Goal: Task Accomplishment & Management: Manage account settings

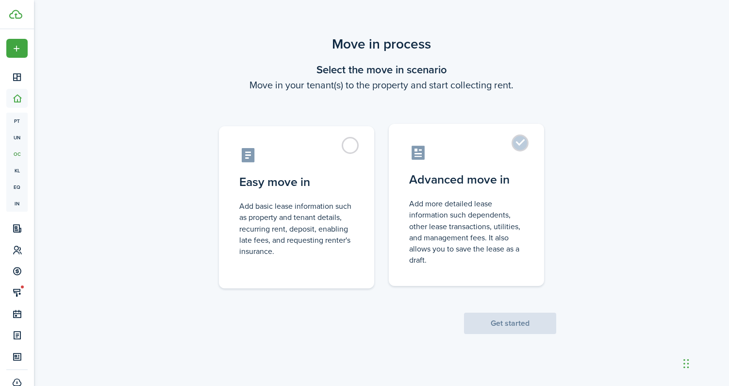
click at [487, 192] on label "Advanced move in Add more detailed lease information such dependents, other lea…" at bounding box center [466, 205] width 155 height 162
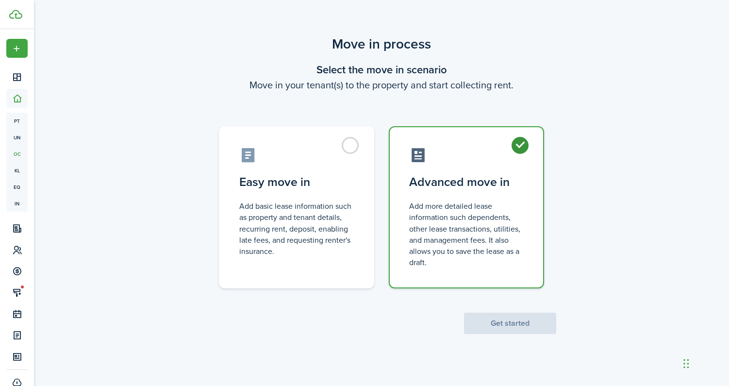
radio input "true"
click at [520, 329] on button "Get started" at bounding box center [510, 323] width 92 height 21
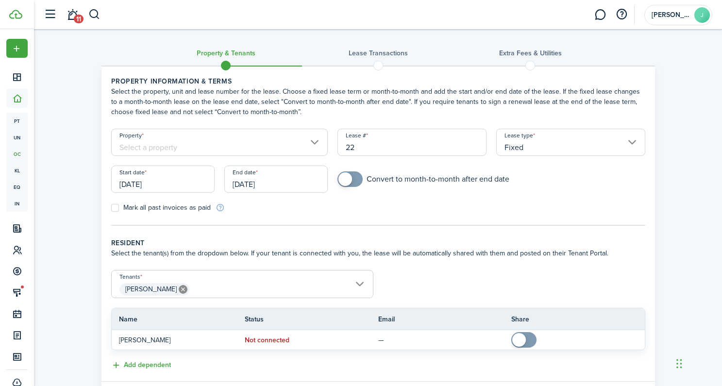
click at [270, 148] on input "Property" at bounding box center [219, 142] width 217 height 27
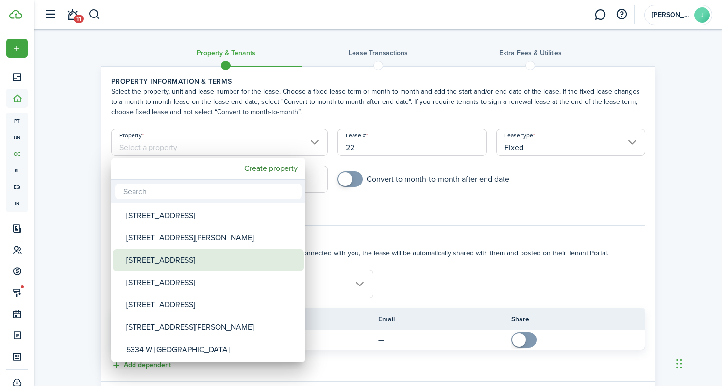
click at [218, 260] on div "[STREET_ADDRESS]" at bounding box center [212, 260] width 172 height 22
type input "[STREET_ADDRESS]"
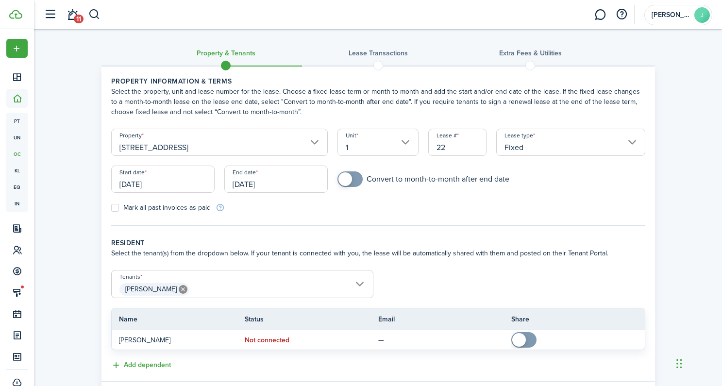
click at [360, 285] on span "[PERSON_NAME]" at bounding box center [242, 289] width 261 height 17
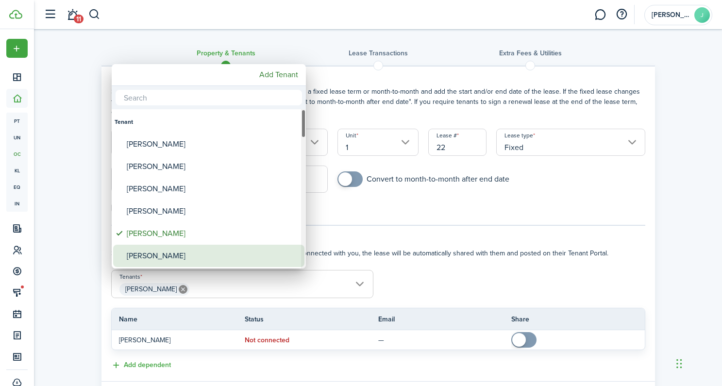
click at [196, 258] on div "[PERSON_NAME]" at bounding box center [213, 256] width 172 height 22
type input "[PERSON_NAME], [PERSON_NAME]"
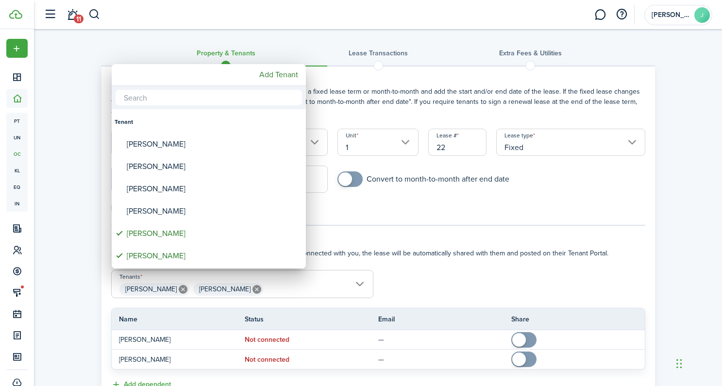
click at [422, 254] on div at bounding box center [360, 192] width 877 height 541
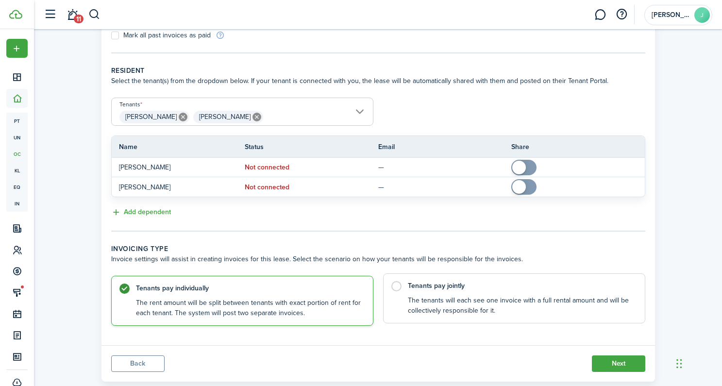
scroll to position [195, 0]
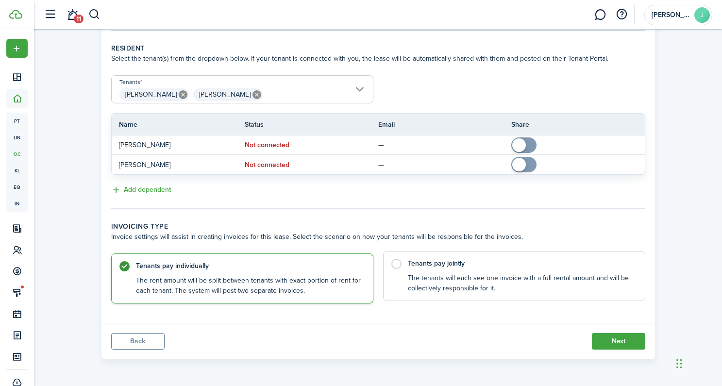
click at [398, 265] on label "Tenants pay jointly The tenants will each see one invoice with a full rental am…" at bounding box center [514, 276] width 262 height 50
radio input "false"
radio input "true"
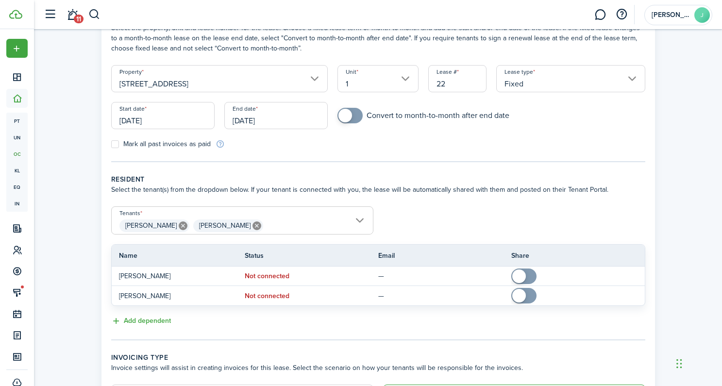
scroll to position [12, 0]
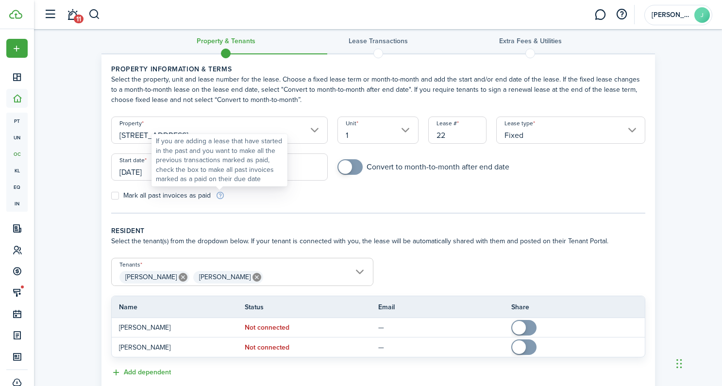
click at [264, 167] on div "If you are adding a lease that have started in the past and you want to make al…" at bounding box center [219, 160] width 127 height 48
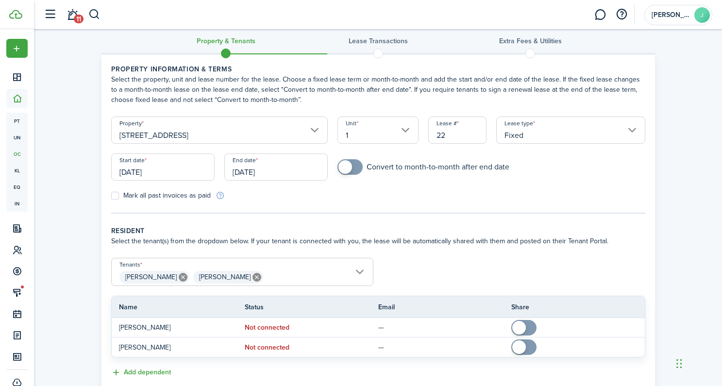
click at [291, 166] on input "[DATE]" at bounding box center [275, 166] width 103 height 27
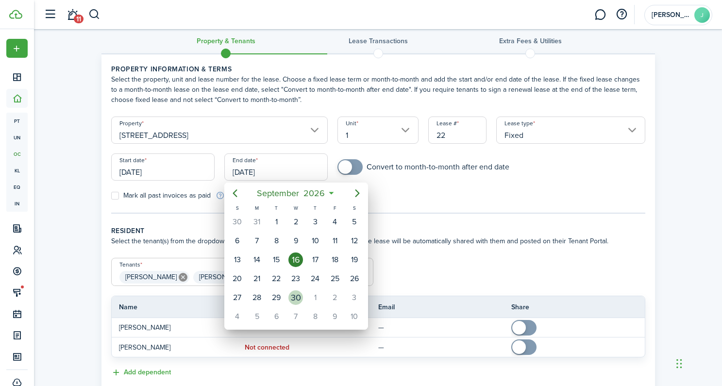
click at [291, 298] on div "30" at bounding box center [295, 297] width 15 height 15
type input "[DATE]"
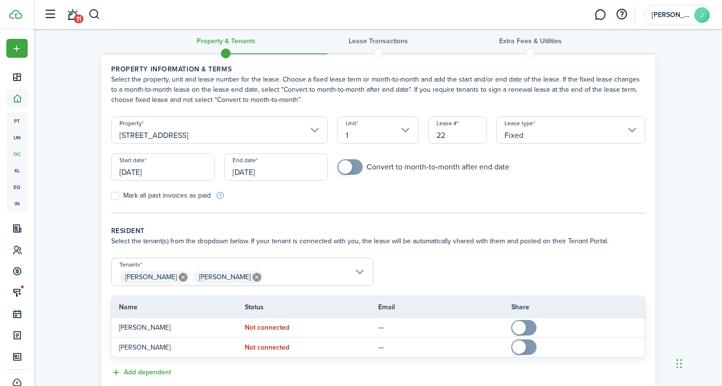
click at [412, 229] on wizard-step-header-title "Resident" at bounding box center [378, 231] width 534 height 10
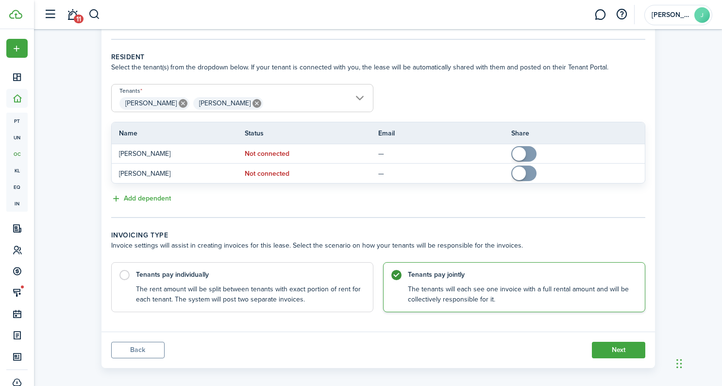
scroll to position [195, 0]
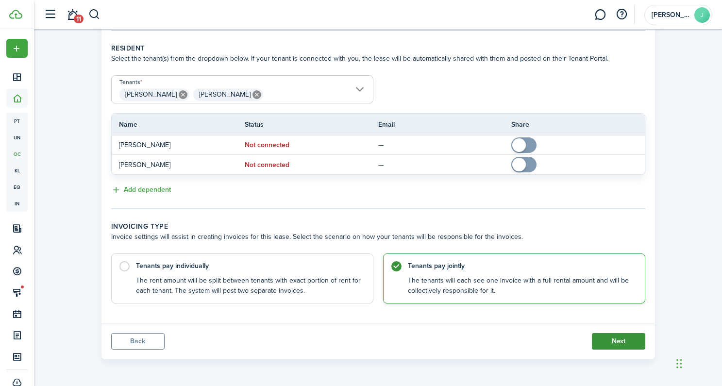
click at [619, 340] on button "Next" at bounding box center [618, 341] width 53 height 17
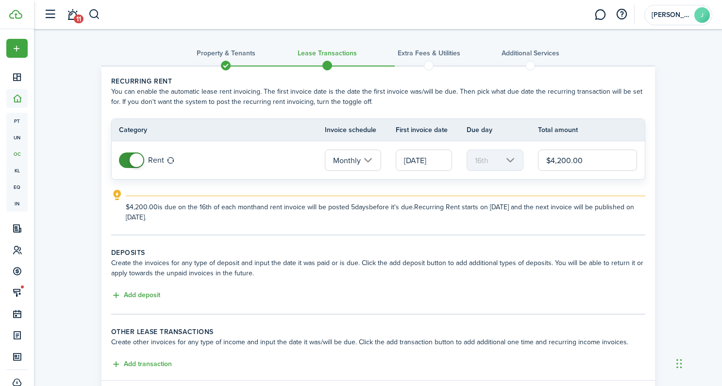
click at [440, 164] on input "[DATE]" at bounding box center [424, 160] width 56 height 21
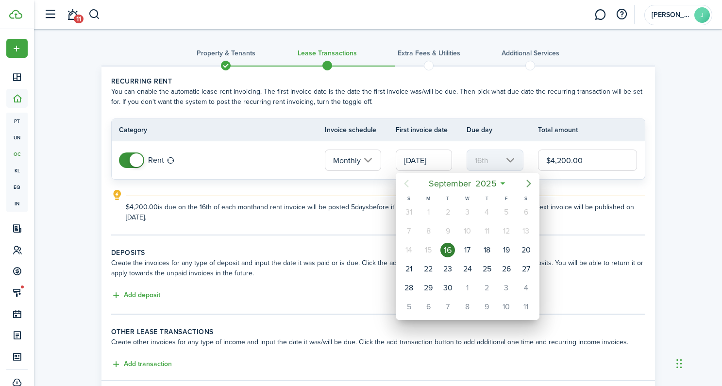
click at [531, 185] on icon "Next page" at bounding box center [529, 184] width 12 height 12
click at [467, 214] on div "1" at bounding box center [467, 212] width 15 height 15
type input "[DATE]"
type input "1st"
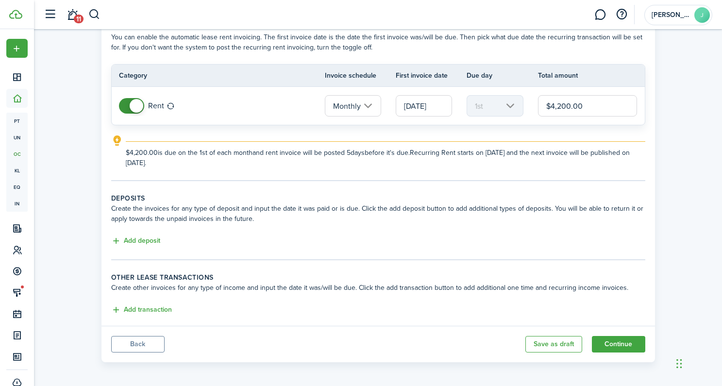
scroll to position [57, 0]
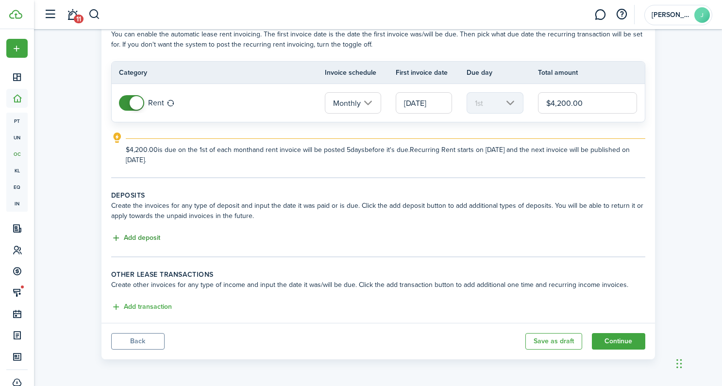
click at [139, 238] on button "Add deposit" at bounding box center [135, 238] width 49 height 11
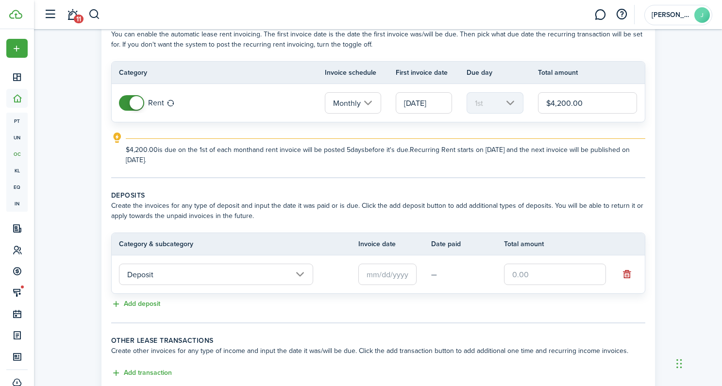
click at [549, 272] on input "text" at bounding box center [555, 274] width 102 height 21
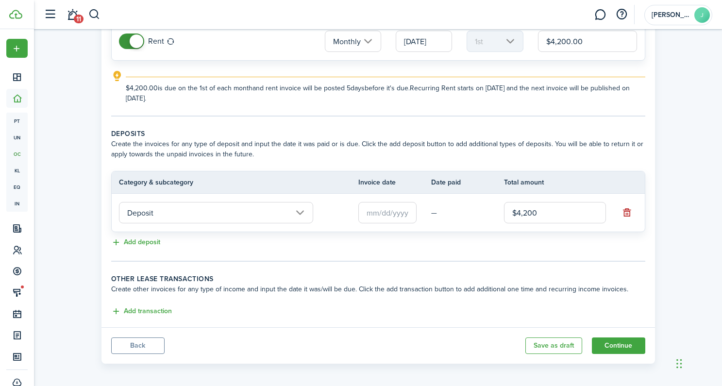
scroll to position [123, 0]
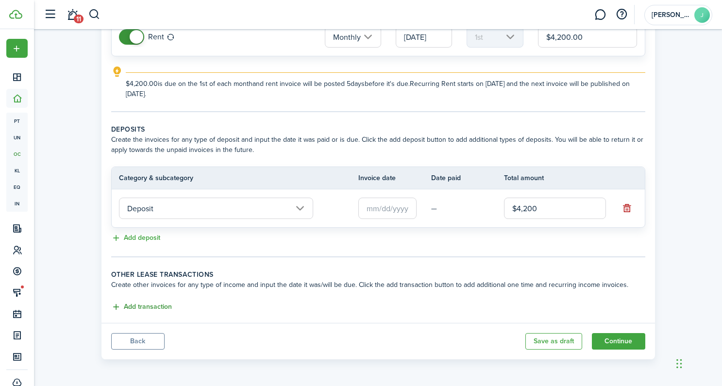
type input "$4,200.00"
click at [149, 308] on button "Add transaction" at bounding box center [141, 307] width 61 height 11
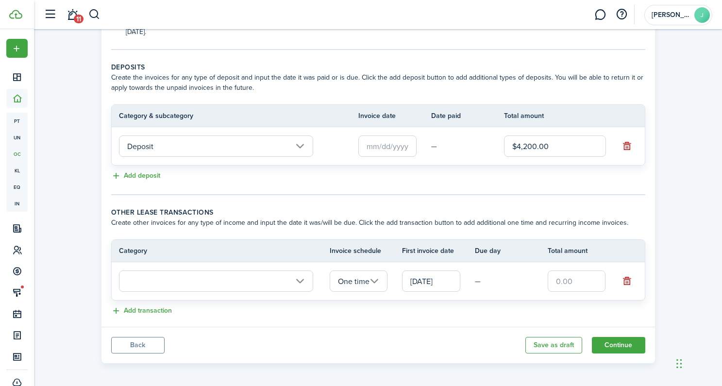
scroll to position [189, 0]
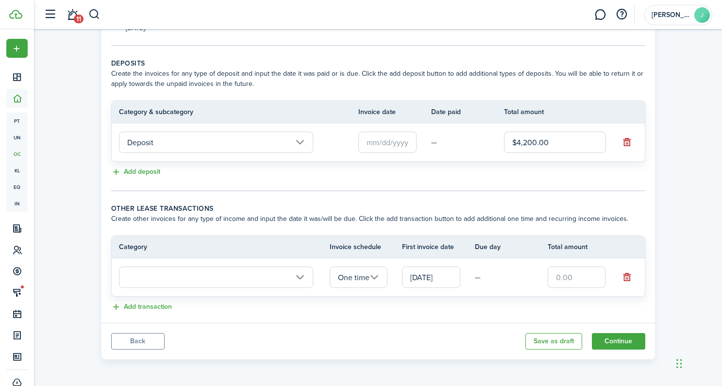
click at [199, 280] on input "text" at bounding box center [216, 277] width 194 height 21
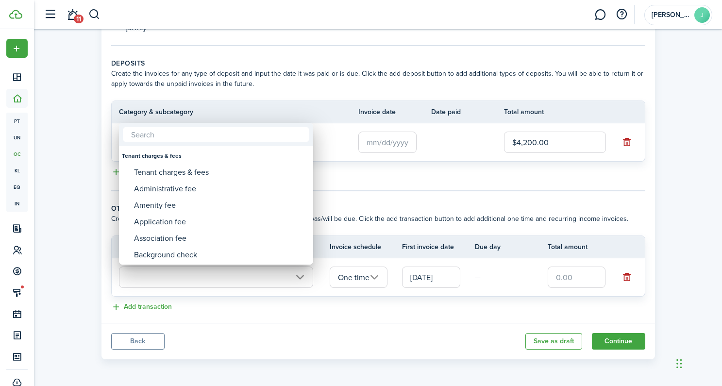
click at [392, 190] on div at bounding box center [360, 192] width 877 height 541
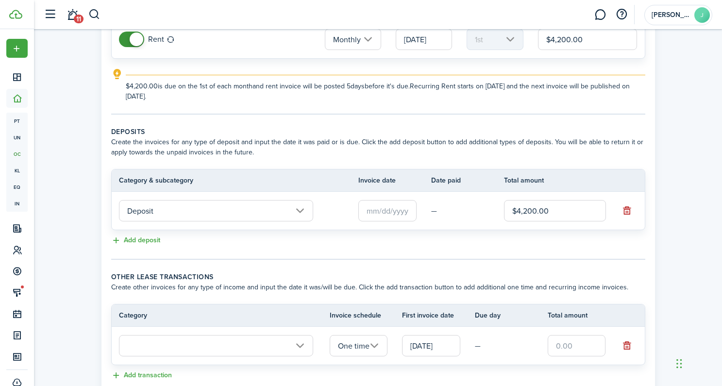
scroll to position [77, 0]
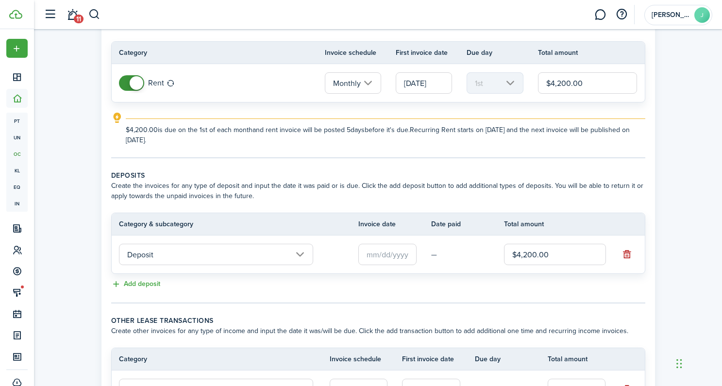
click at [297, 254] on input "Deposit" at bounding box center [216, 254] width 194 height 21
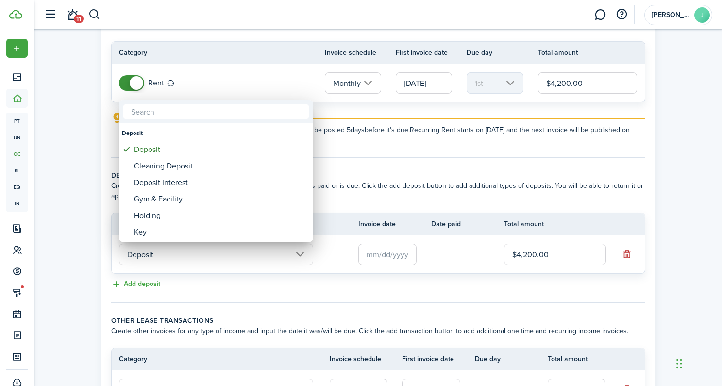
drag, startPoint x: 627, startPoint y: 259, endPoint x: 616, endPoint y: 251, distance: 13.5
click at [623, 258] on div at bounding box center [360, 192] width 877 height 541
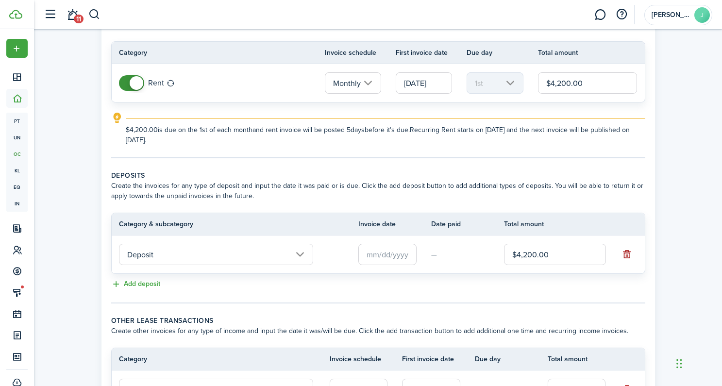
click at [626, 255] on button "button" at bounding box center [628, 255] width 14 height 14
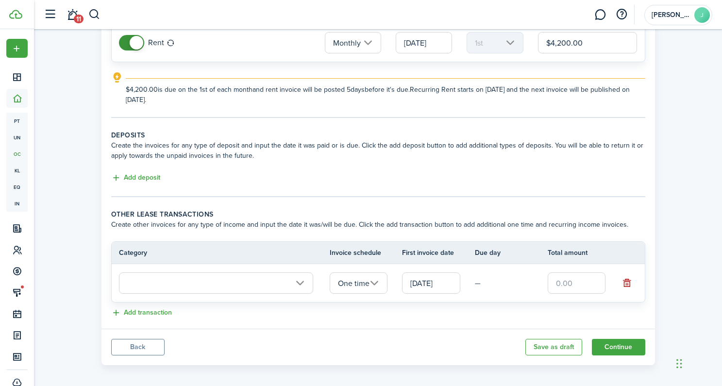
scroll to position [123, 0]
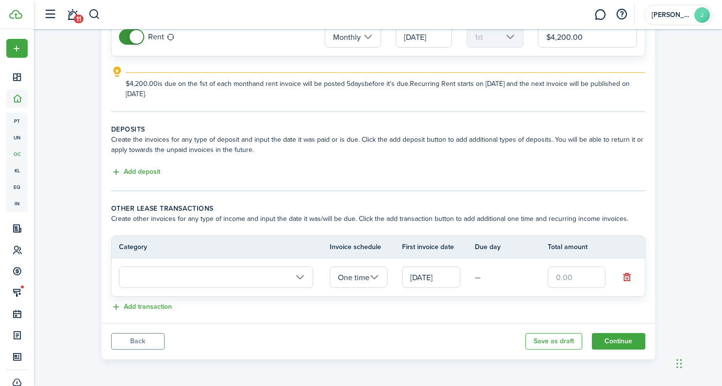
click at [296, 277] on input "text" at bounding box center [216, 277] width 194 height 21
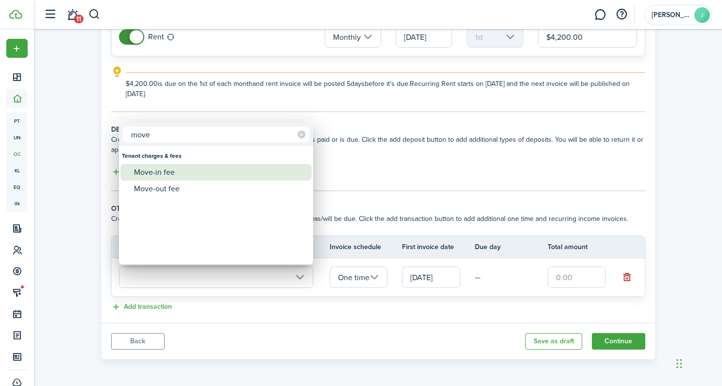
type input "move"
click at [173, 169] on div "Move-in fee" at bounding box center [220, 172] width 172 height 17
type input "Tenant charges & fees / Move-in fee"
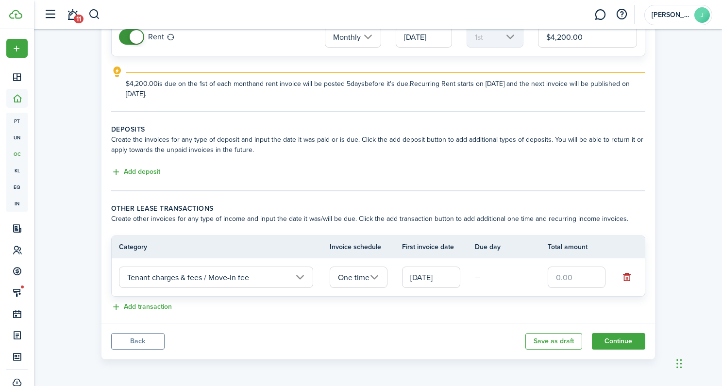
click at [564, 276] on input "text" at bounding box center [577, 277] width 58 height 21
type input "$4,200.00"
click at [153, 308] on button "Add transaction" at bounding box center [141, 307] width 61 height 11
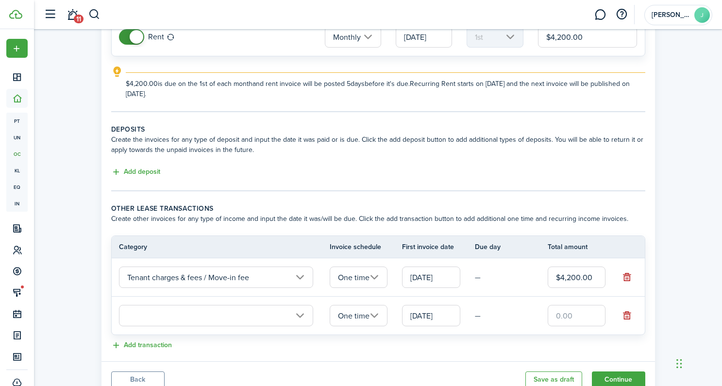
click at [204, 316] on input "text" at bounding box center [216, 315] width 194 height 21
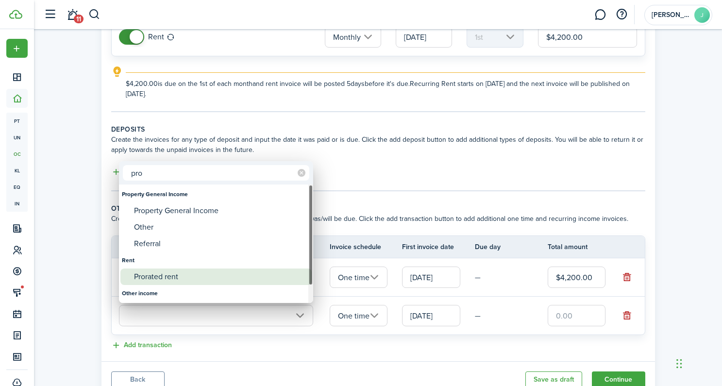
type input "pro"
click at [189, 276] on div "Prorated rent" at bounding box center [220, 277] width 172 height 17
type input "Rent / Prorated rent"
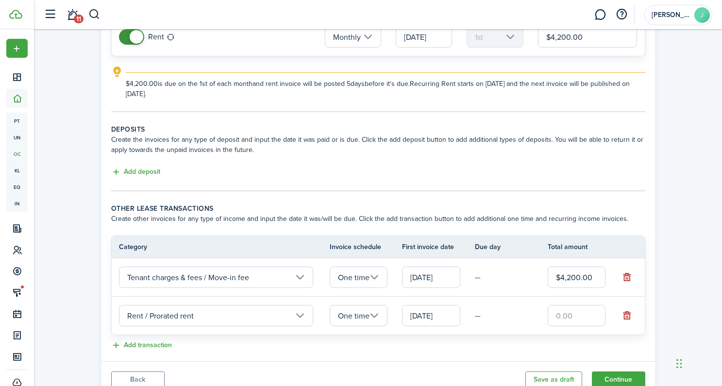
click at [566, 317] on input "text" at bounding box center [577, 315] width 58 height 21
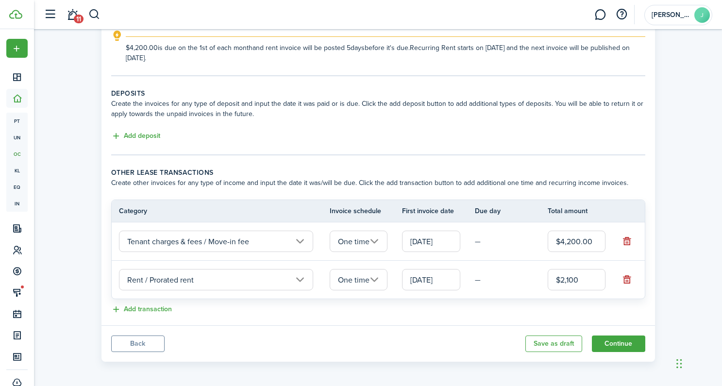
scroll to position [162, 0]
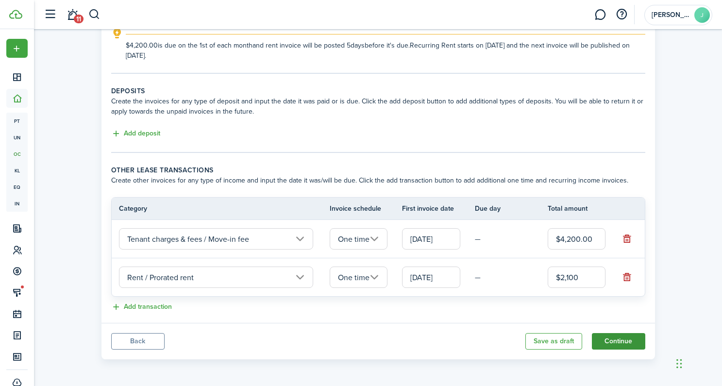
type input "$2,100.00"
click at [621, 341] on button "Continue" at bounding box center [618, 341] width 53 height 17
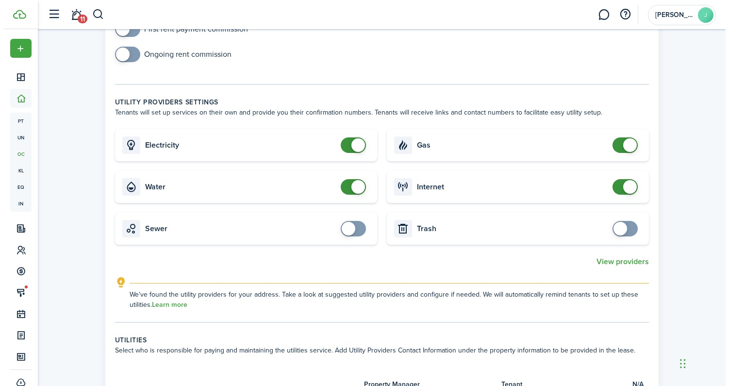
scroll to position [190, 0]
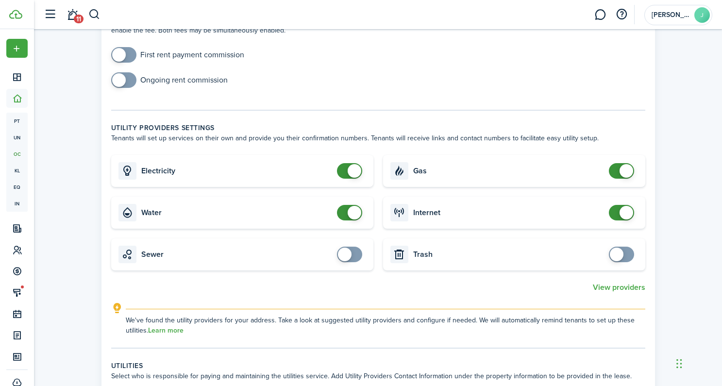
click at [360, 215] on mbsc-switch at bounding box center [351, 213] width 29 height 16
checkbox input "false"
click at [358, 214] on span at bounding box center [355, 213] width 14 height 14
click at [615, 286] on button "View providers" at bounding box center [619, 287] width 52 height 9
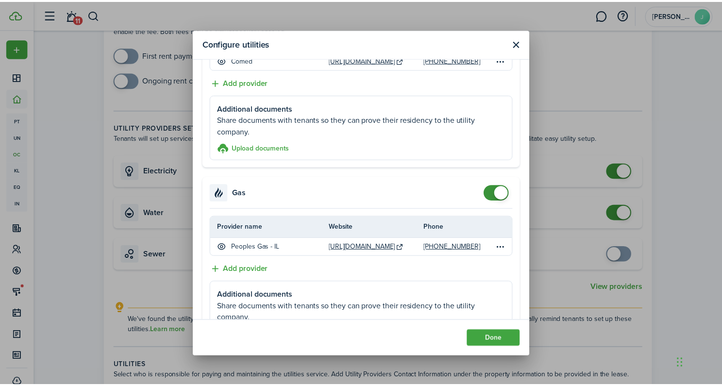
scroll to position [0, 0]
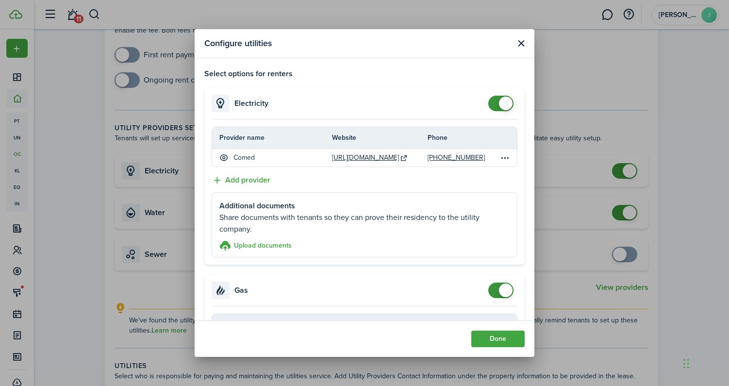
click at [521, 45] on button "Close modal" at bounding box center [521, 43] width 12 height 12
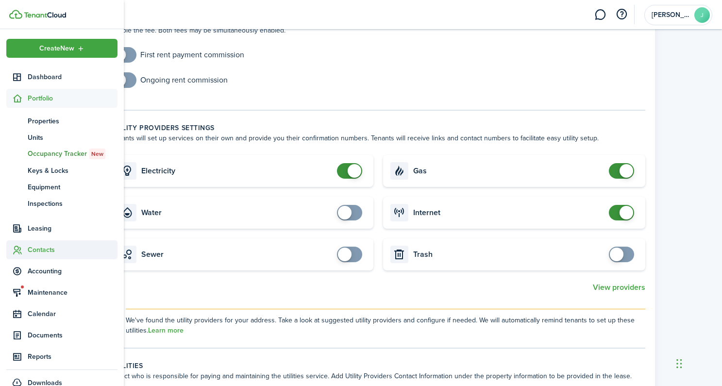
click at [25, 248] on sidebar-link-icon at bounding box center [16, 250] width 21 height 10
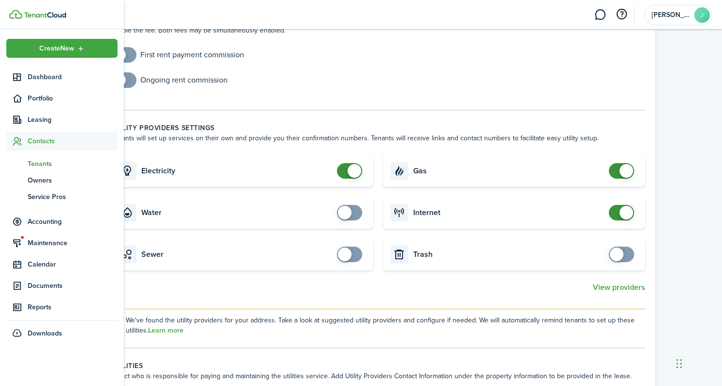
click at [43, 161] on span "Tenants" at bounding box center [73, 164] width 90 height 10
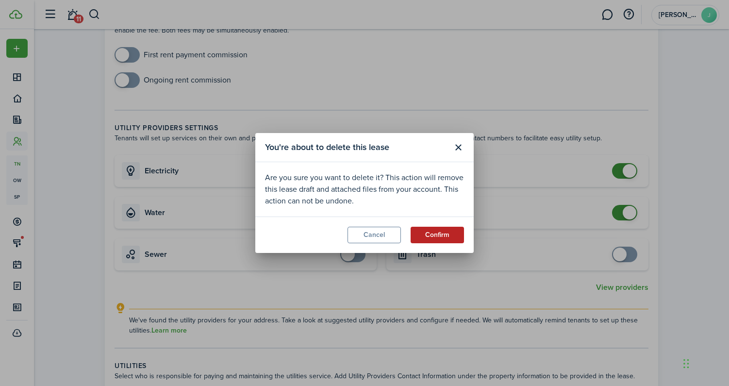
click at [442, 237] on button "Confirm" at bounding box center [437, 235] width 53 height 17
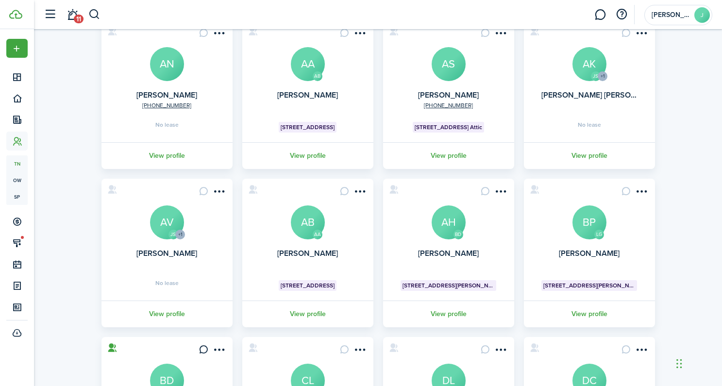
scroll to position [129, 0]
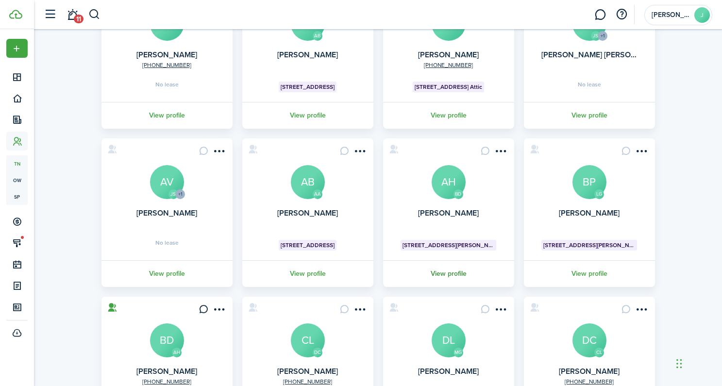
click at [443, 274] on link "View profile" at bounding box center [449, 273] width 134 height 27
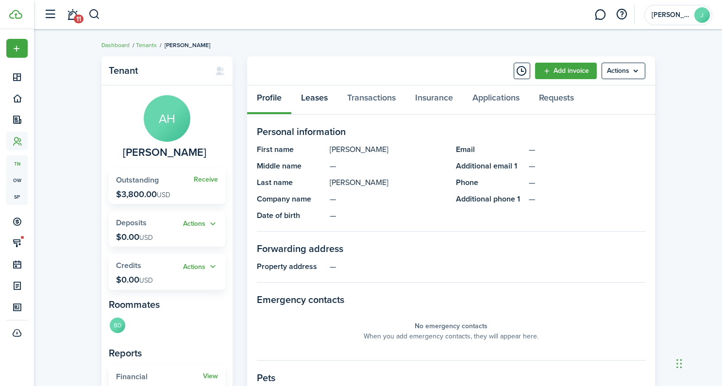
click at [316, 101] on link "Leases" at bounding box center [314, 99] width 46 height 29
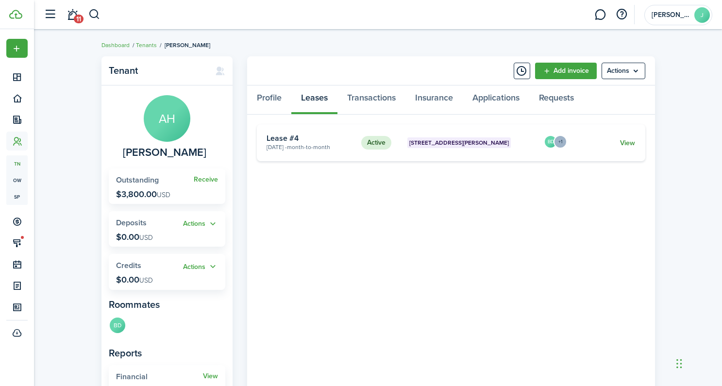
click at [630, 142] on link "View" at bounding box center [627, 143] width 15 height 10
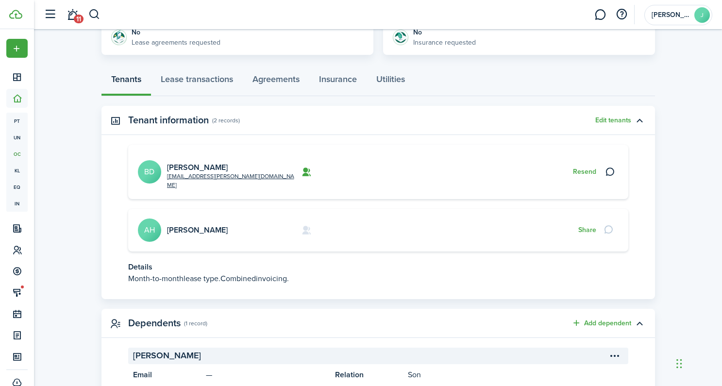
scroll to position [262, 0]
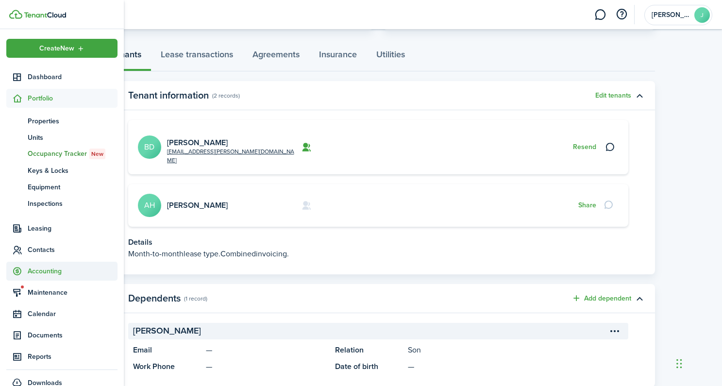
click at [50, 269] on span "Accounting" at bounding box center [73, 271] width 90 height 10
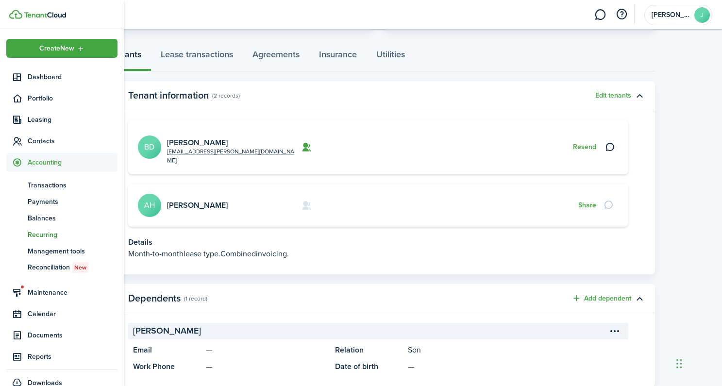
click at [49, 237] on span "Recurring" at bounding box center [73, 235] width 90 height 10
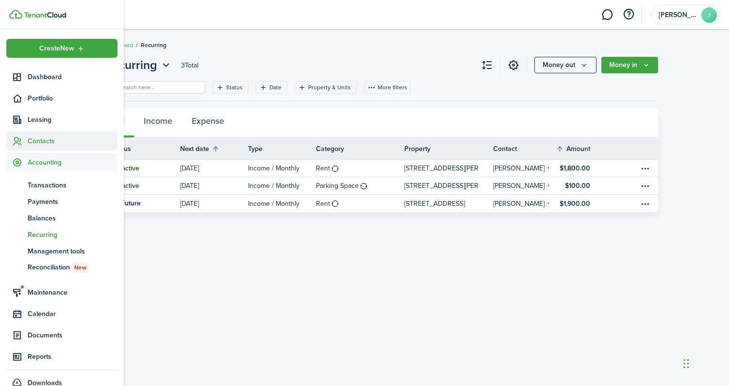
click at [20, 141] on icon at bounding box center [17, 141] width 10 height 10
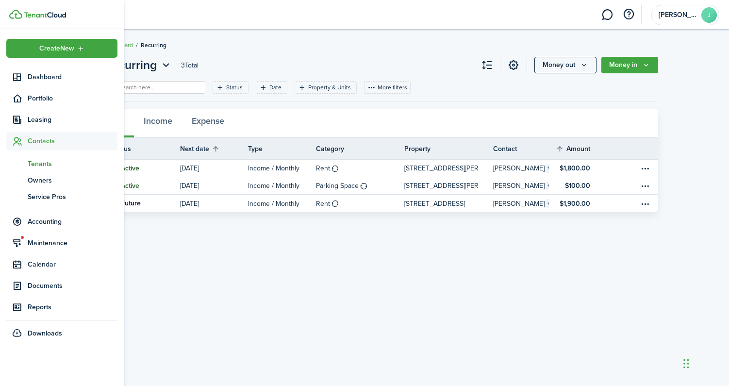
click at [46, 162] on span "Tenants" at bounding box center [73, 164] width 90 height 10
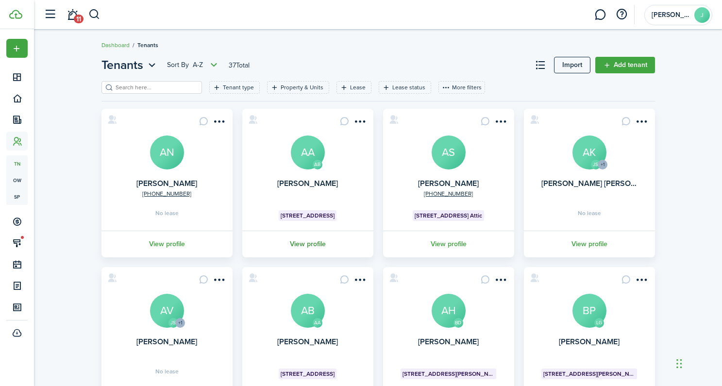
click at [318, 239] on link "View profile" at bounding box center [308, 244] width 134 height 27
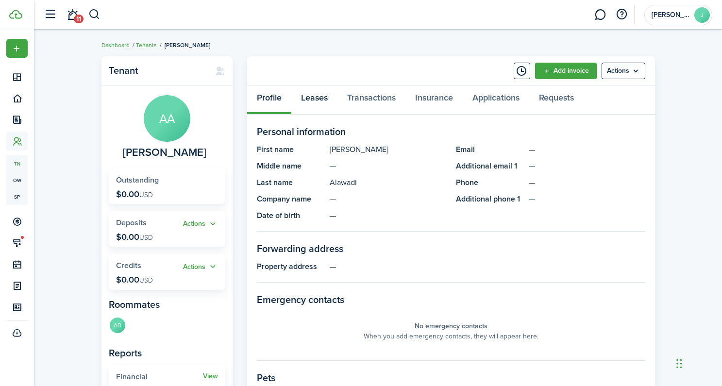
click at [313, 98] on link "Leases" at bounding box center [314, 99] width 46 height 29
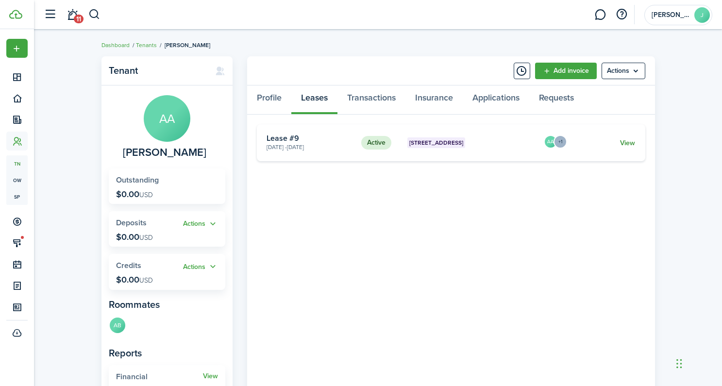
click at [626, 142] on link "View" at bounding box center [627, 143] width 15 height 10
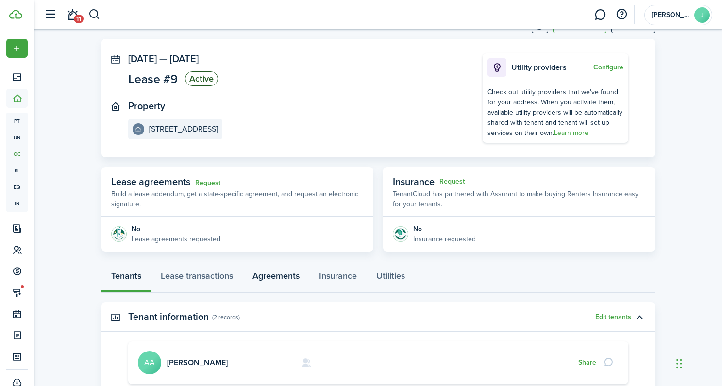
scroll to position [42, 0]
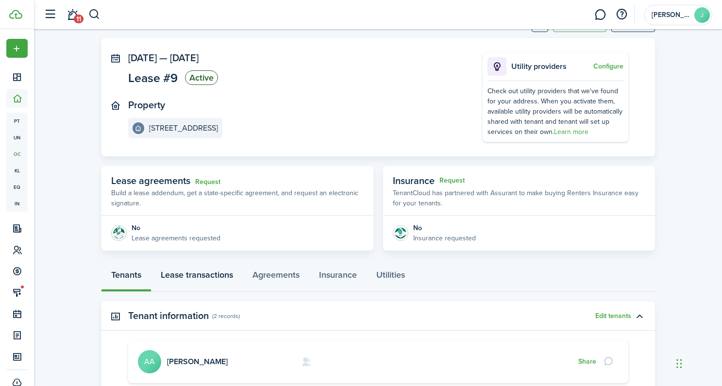
click at [230, 273] on link "Lease transactions" at bounding box center [197, 277] width 92 height 29
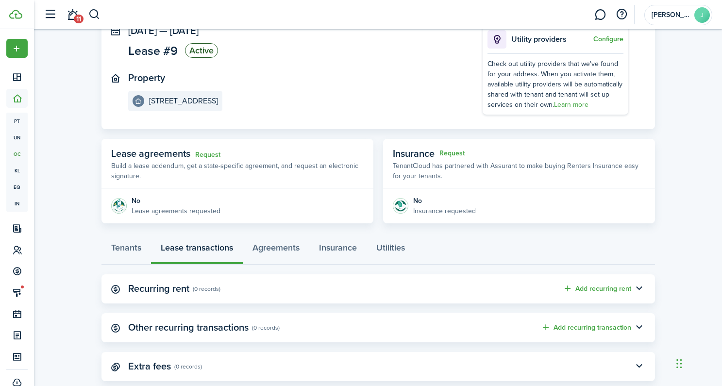
scroll to position [91, 0]
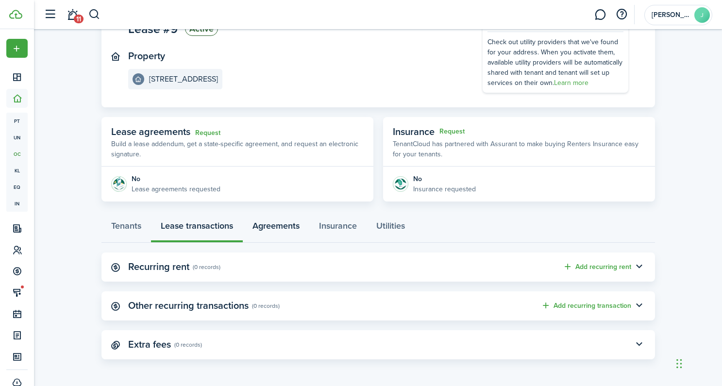
click at [285, 220] on link "Agreements" at bounding box center [276, 228] width 67 height 29
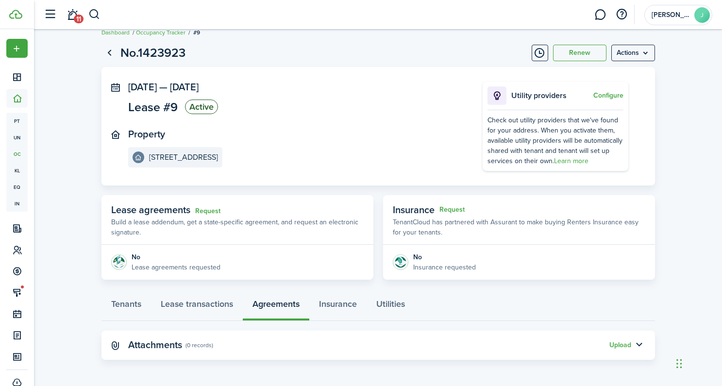
scroll to position [13, 0]
click at [616, 347] on button "Upload" at bounding box center [620, 345] width 22 height 8
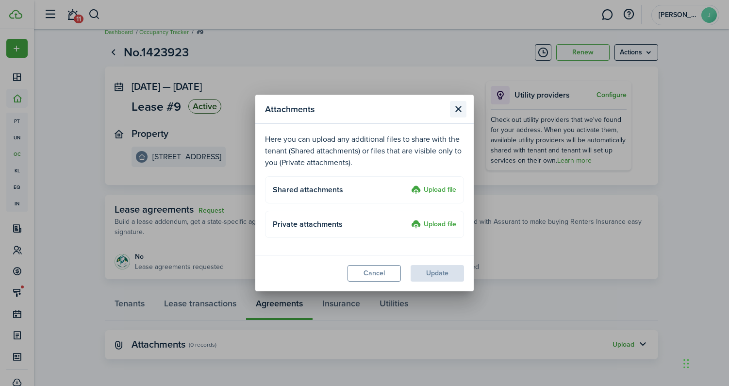
click at [459, 107] on button "Close modal" at bounding box center [458, 109] width 17 height 17
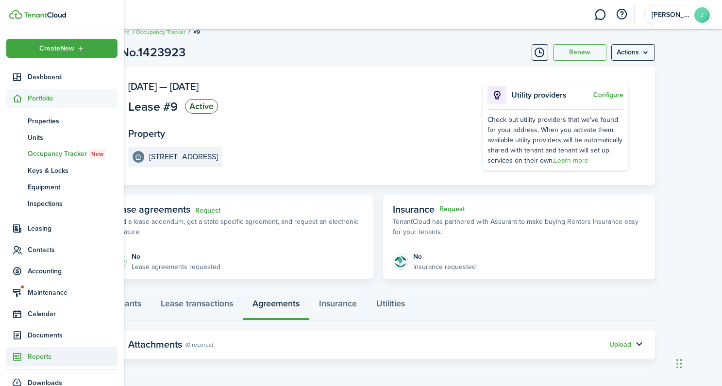
click at [37, 358] on span "Reports" at bounding box center [73, 357] width 90 height 10
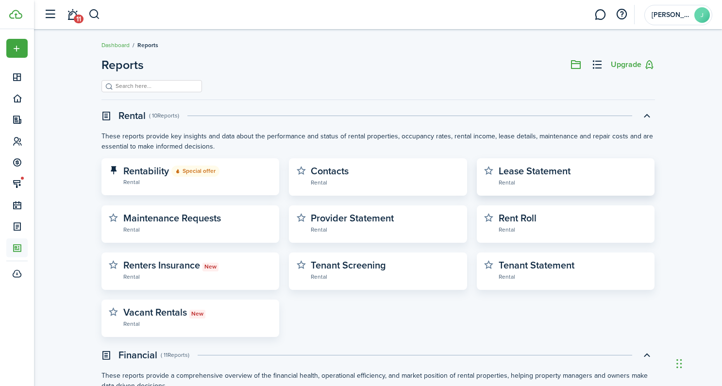
click at [546, 178] on widget-stats-description "Lease Statement" at bounding box center [535, 171] width 72 height 15
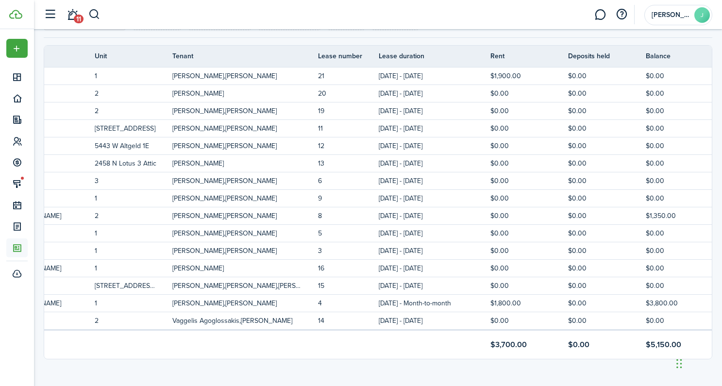
scroll to position [0, 169]
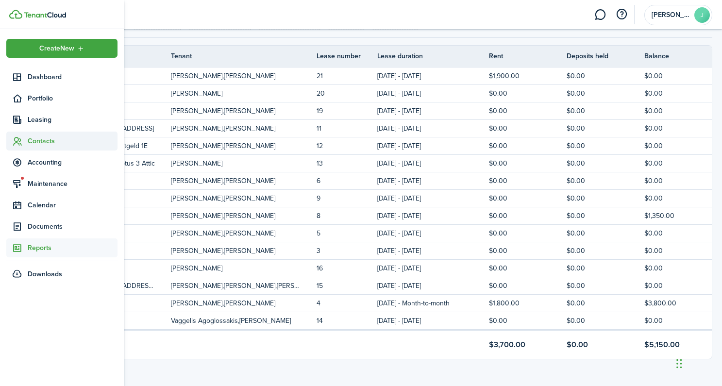
click at [37, 136] on span "Contacts" at bounding box center [73, 141] width 90 height 10
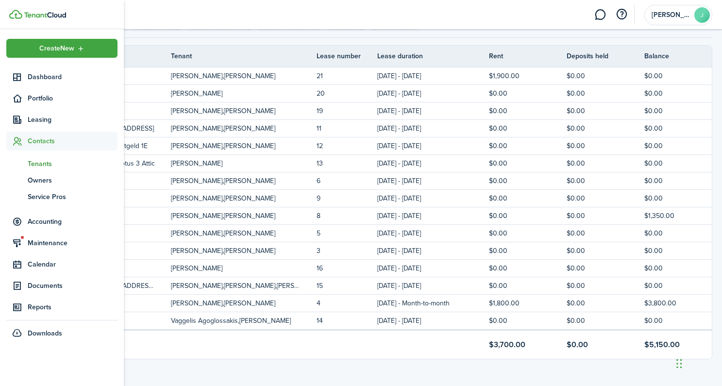
click at [49, 161] on span "Tenants" at bounding box center [73, 164] width 90 height 10
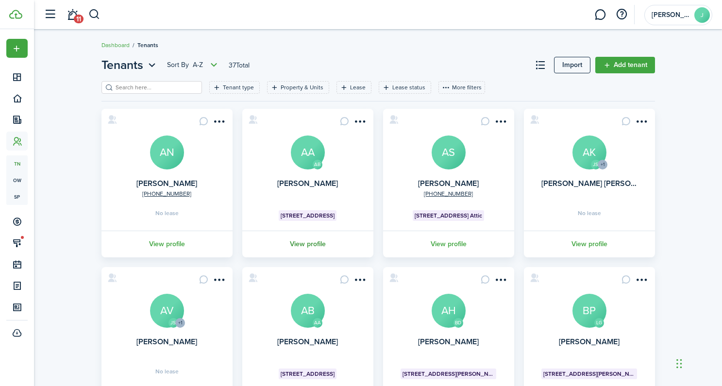
click at [296, 247] on link "View profile" at bounding box center [308, 244] width 134 height 27
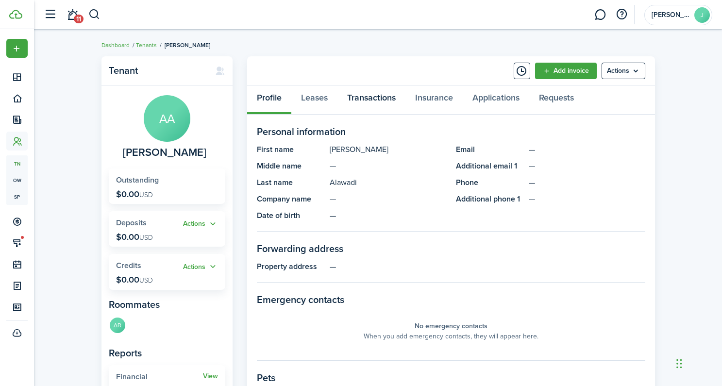
click at [369, 95] on link "Transactions" at bounding box center [371, 99] width 68 height 29
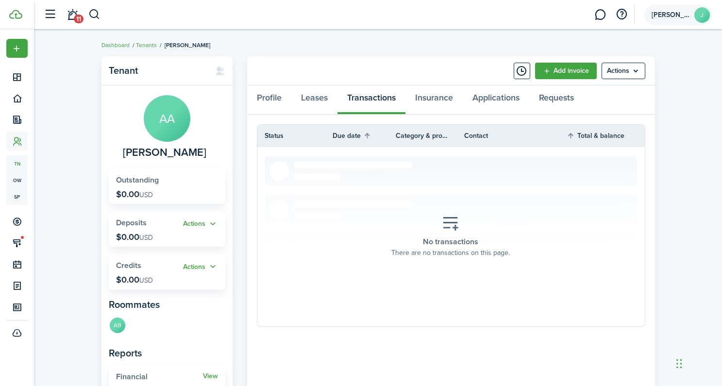
click at [659, 17] on span "[PERSON_NAME]" at bounding box center [671, 15] width 39 height 7
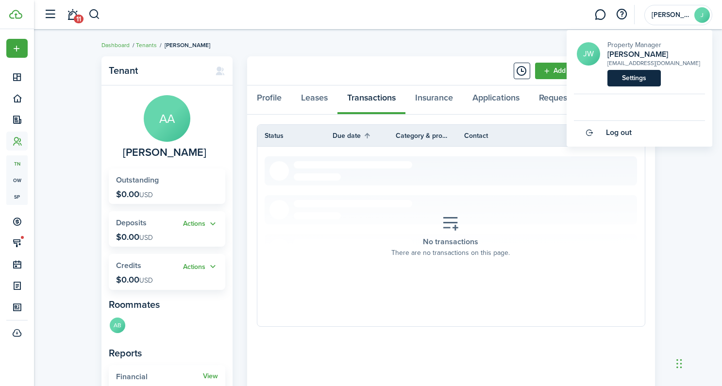
click at [625, 71] on link "Settings" at bounding box center [633, 78] width 53 height 17
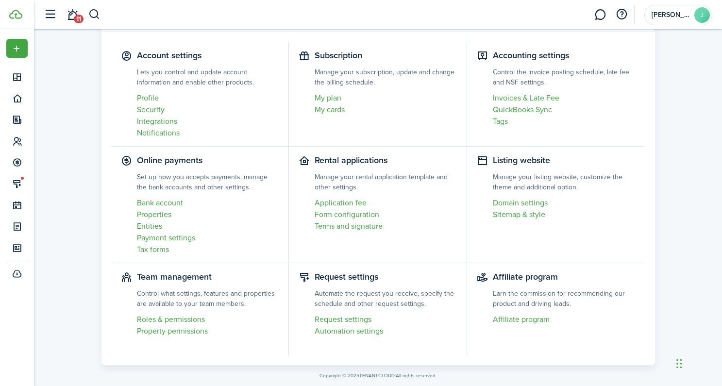
scroll to position [69, 0]
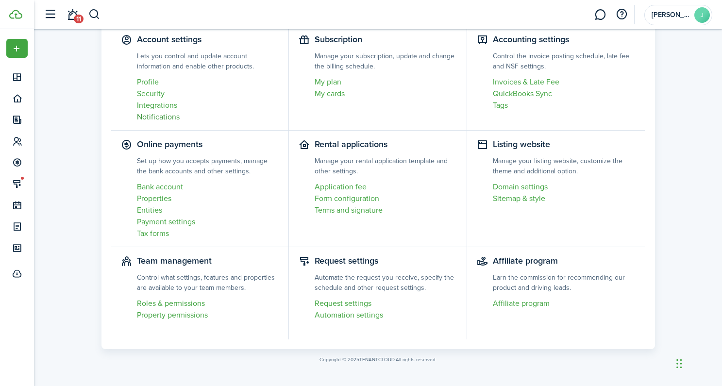
click at [159, 116] on link "Notifications" at bounding box center [208, 117] width 142 height 12
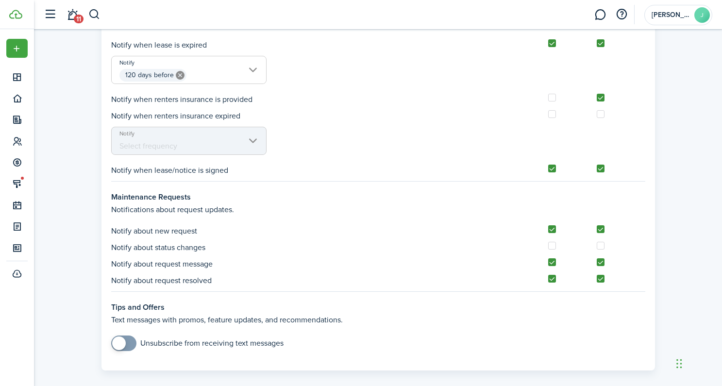
scroll to position [904, 0]
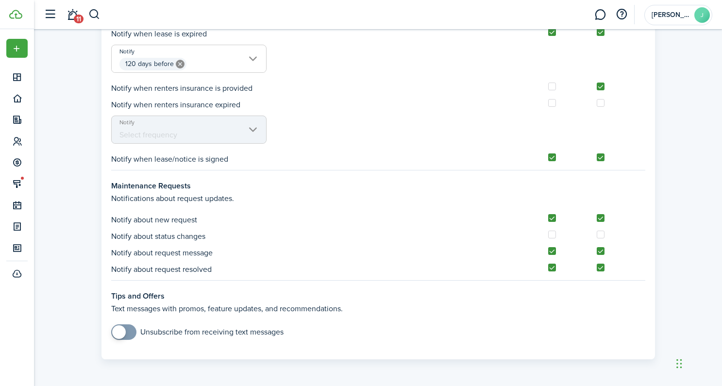
click at [256, 62] on span "120 days before" at bounding box center [189, 64] width 154 height 17
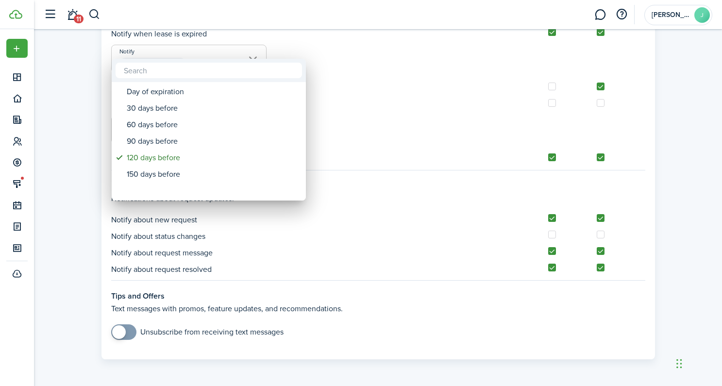
click at [379, 98] on div at bounding box center [360, 192] width 877 height 541
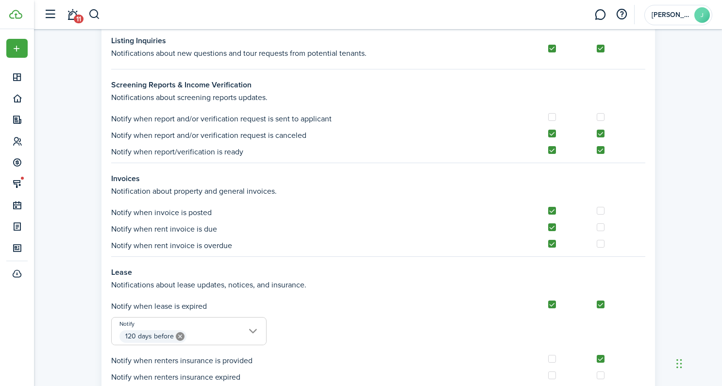
scroll to position [609, 0]
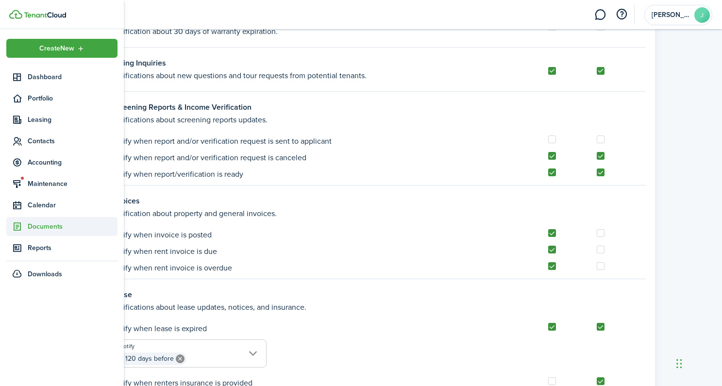
click at [46, 224] on span "Documents" at bounding box center [73, 226] width 90 height 10
click at [50, 268] on span "My templates" at bounding box center [73, 266] width 90 height 10
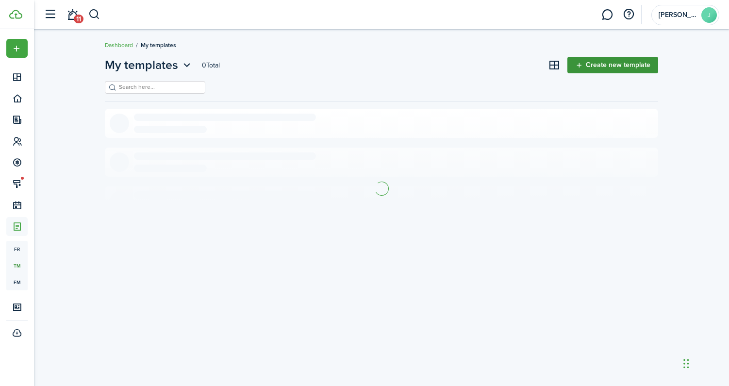
click at [602, 67] on link "Create new template" at bounding box center [613, 65] width 91 height 17
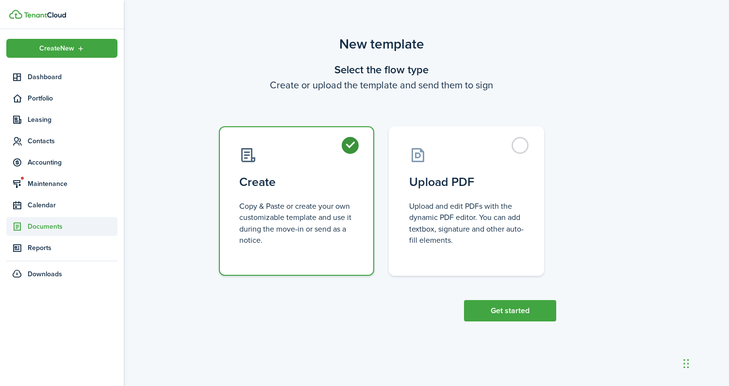
click at [39, 225] on span "Documents" at bounding box center [73, 226] width 90 height 10
click at [52, 250] on span "Landlord forms" at bounding box center [73, 249] width 90 height 10
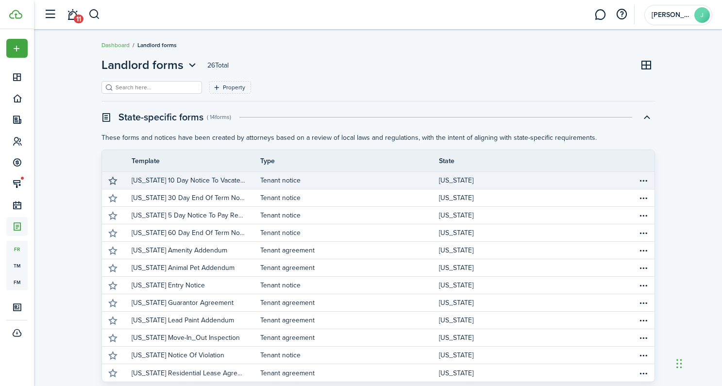
click at [114, 181] on button "button" at bounding box center [113, 181] width 14 height 14
click at [112, 182] on button "button" at bounding box center [113, 181] width 14 height 14
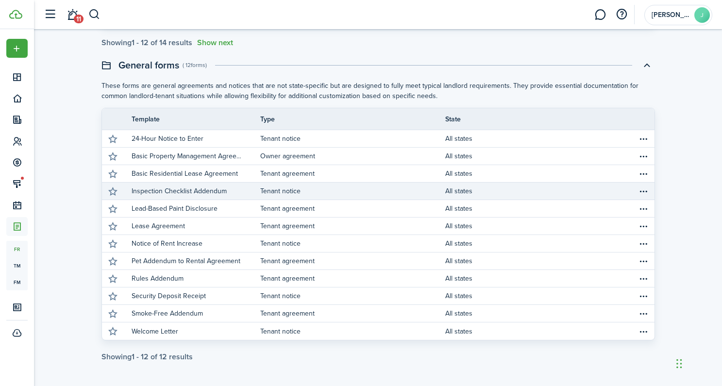
scroll to position [358, 0]
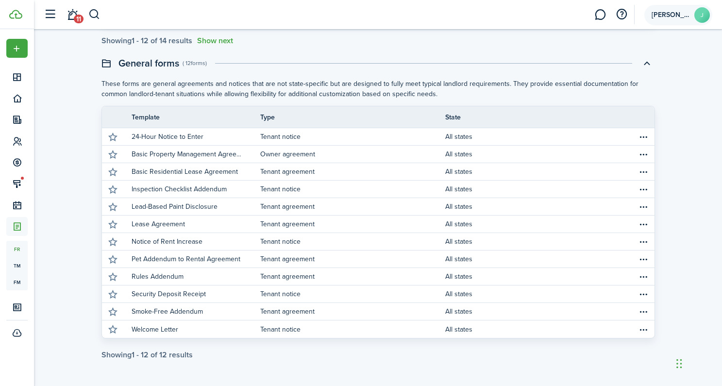
click at [674, 14] on span "[PERSON_NAME]" at bounding box center [671, 15] width 39 height 7
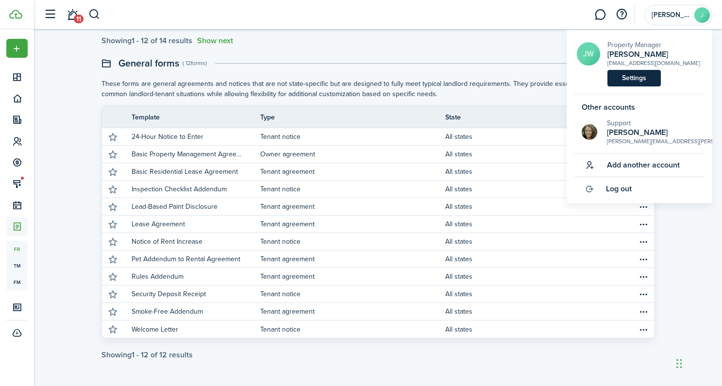
click at [631, 78] on link "Settings" at bounding box center [633, 78] width 53 height 17
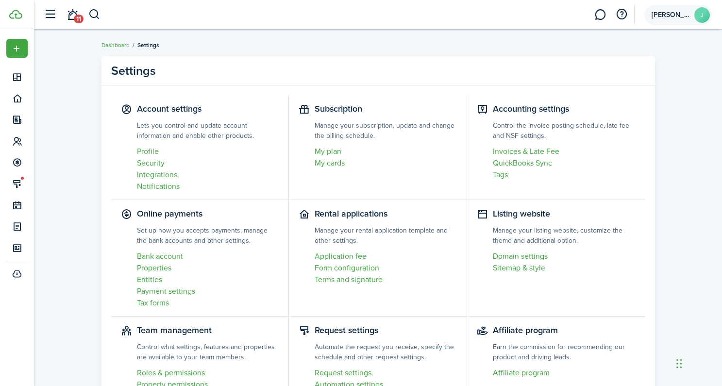
click at [669, 19] on account-user-avatar "[PERSON_NAME]" at bounding box center [678, 15] width 68 height 20
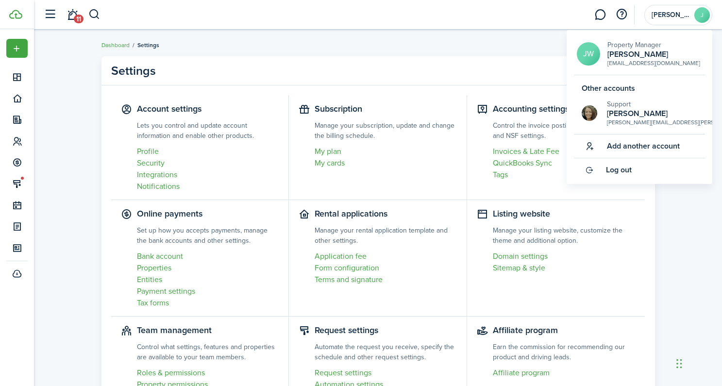
click at [296, 44] on breadcrumb "Dashboard Settings" at bounding box center [378, 40] width 554 height 22
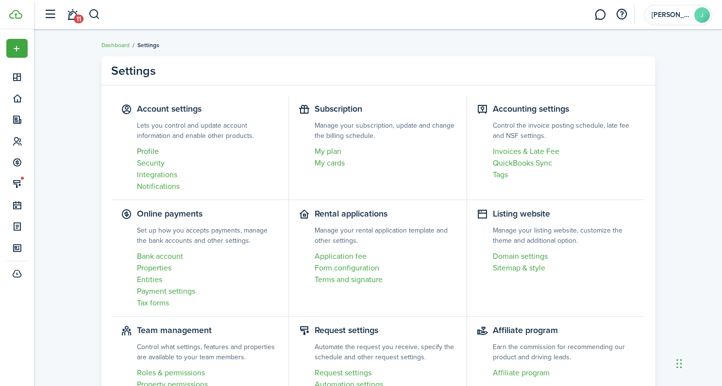
click at [152, 152] on link "Profile" at bounding box center [208, 152] width 142 height 12
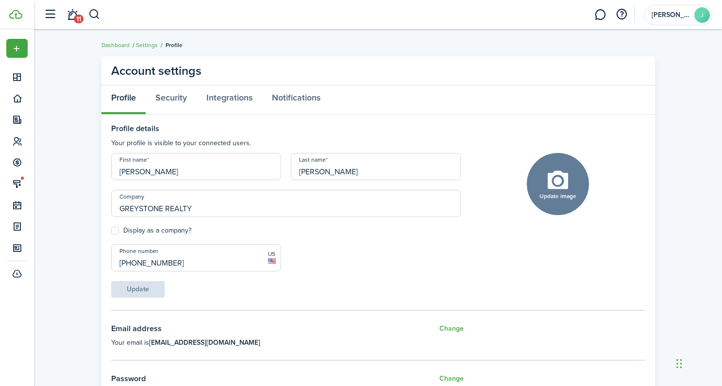
click at [112, 231] on label "Display as a company?" at bounding box center [151, 231] width 80 height 8
click at [111, 231] on input "Display as a company?" at bounding box center [111, 231] width 0 height 0
click at [118, 232] on label "Display as a company?" at bounding box center [151, 231] width 80 height 8
click at [111, 231] on input "Display as a company?" at bounding box center [111, 231] width 0 height 0
checkbox input "false"
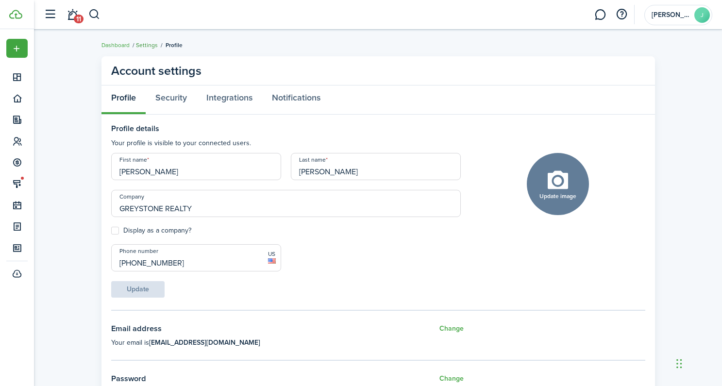
click at [146, 48] on link "Settings" at bounding box center [147, 45] width 22 height 9
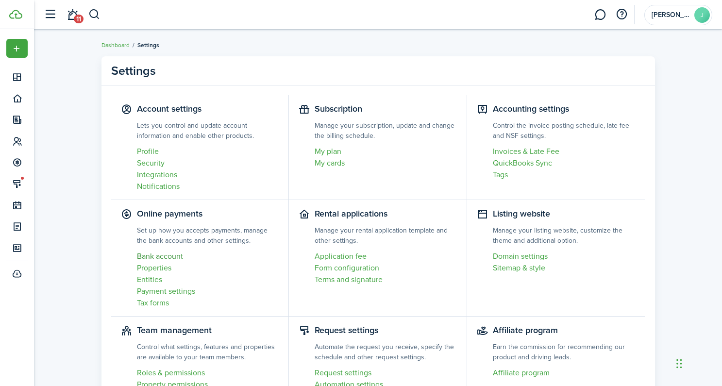
click at [156, 256] on link "Bank account" at bounding box center [208, 257] width 142 height 12
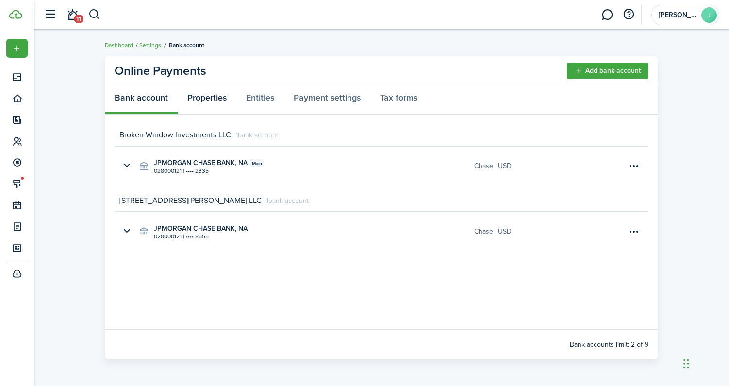
click at [213, 100] on link "Properties" at bounding box center [207, 99] width 59 height 29
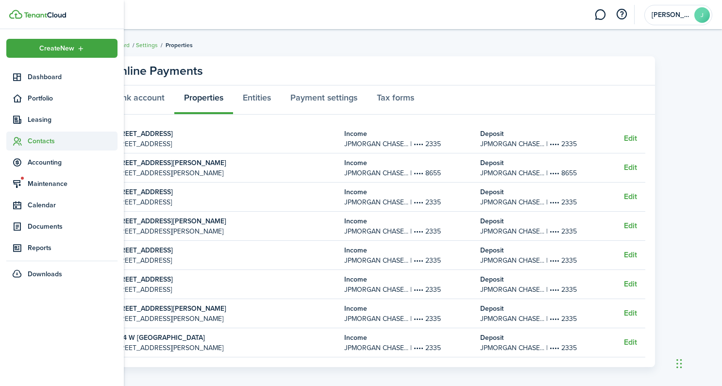
click at [38, 142] on span "Contacts" at bounding box center [73, 141] width 90 height 10
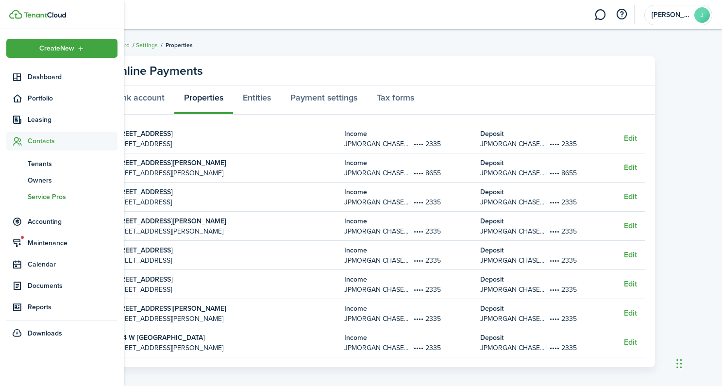
click at [38, 192] on span "Service Pros" at bounding box center [73, 197] width 90 height 10
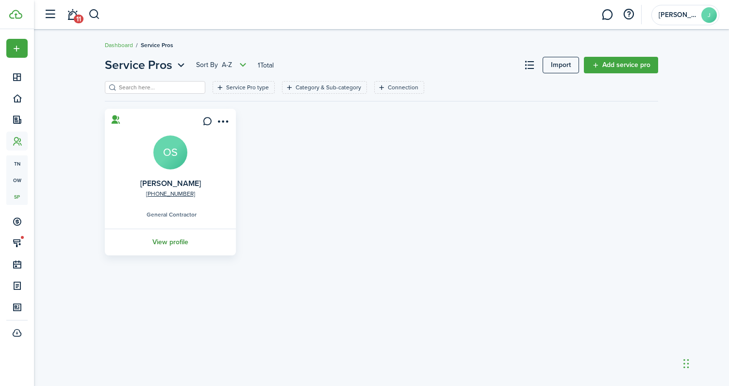
click at [175, 236] on link "View profile" at bounding box center [170, 242] width 134 height 27
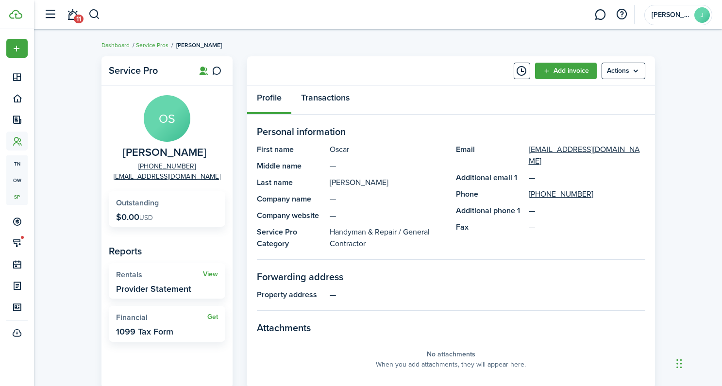
click at [334, 86] on link "Transactions" at bounding box center [325, 99] width 68 height 29
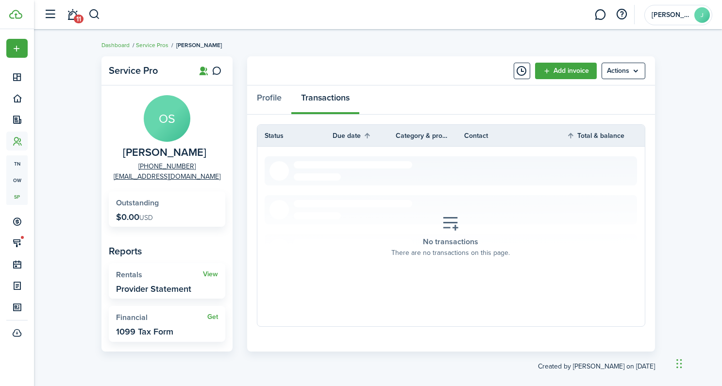
click at [502, 183] on section "No transactions There are no transactions on this page." at bounding box center [451, 236] width 373 height 160
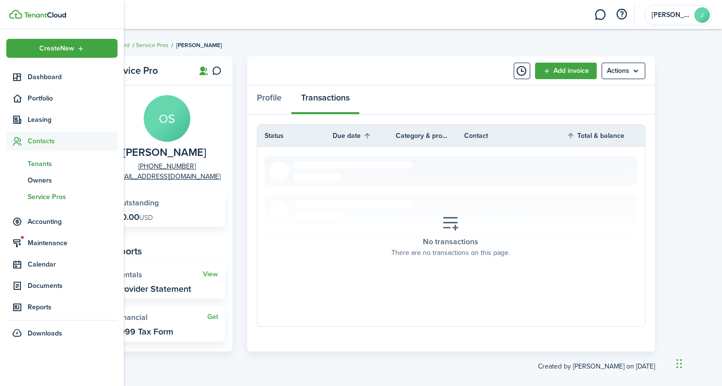
click at [32, 159] on span "Tenants" at bounding box center [73, 164] width 90 height 10
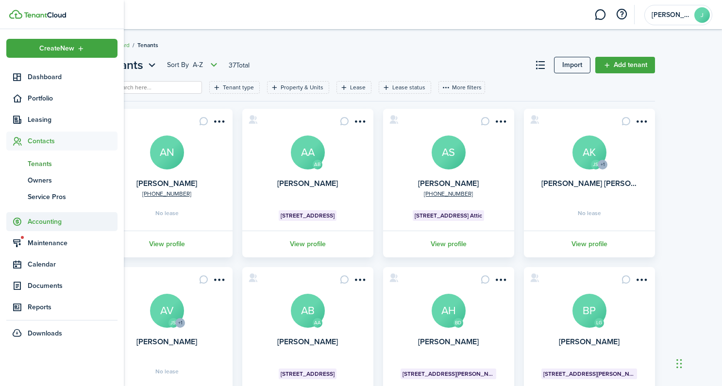
click at [45, 219] on span "Accounting" at bounding box center [73, 222] width 90 height 10
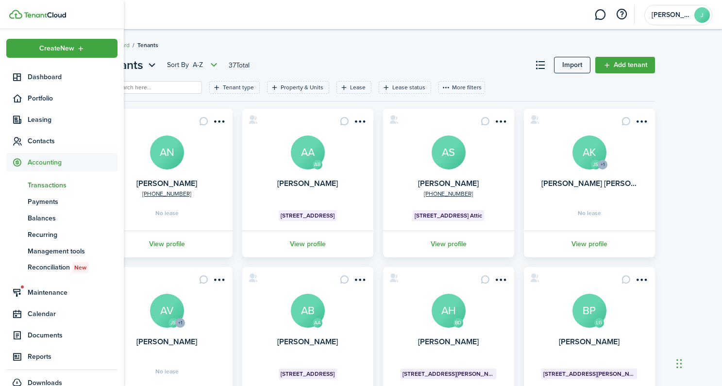
click at [44, 185] on span "Transactions" at bounding box center [73, 185] width 90 height 10
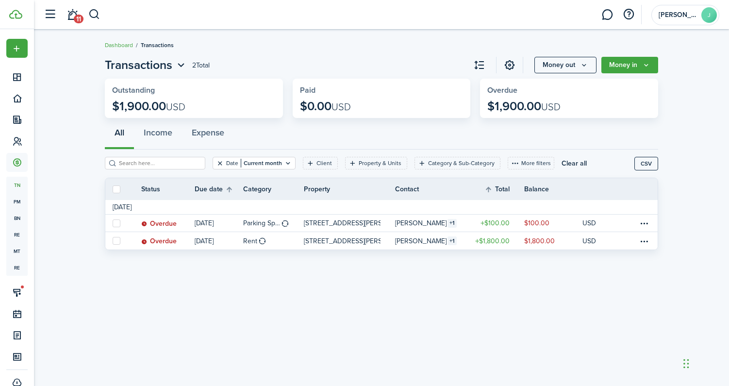
click at [216, 163] on button "Clear filter" at bounding box center [220, 163] width 8 height 8
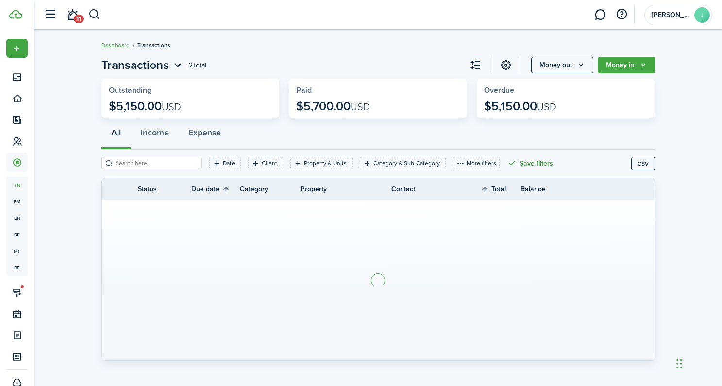
click at [531, 162] on button "Save filters" at bounding box center [530, 163] width 46 height 13
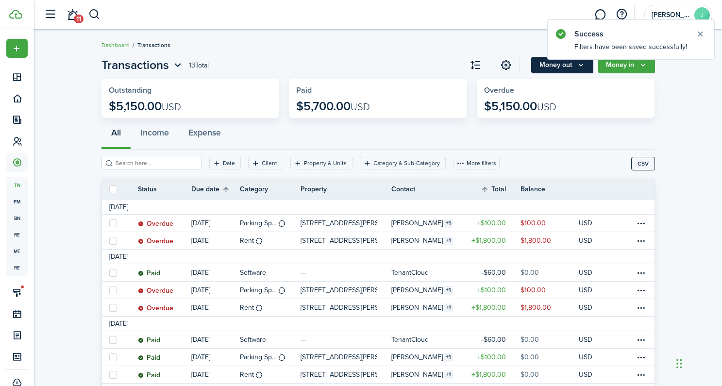
click at [570, 67] on button "Money out" at bounding box center [562, 65] width 62 height 17
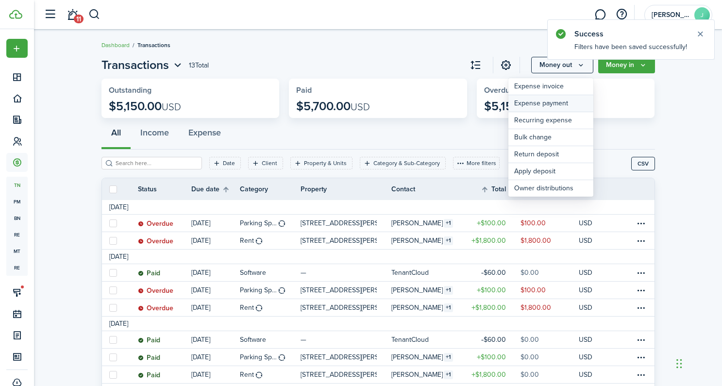
click at [564, 105] on link "Expense payment" at bounding box center [550, 103] width 85 height 17
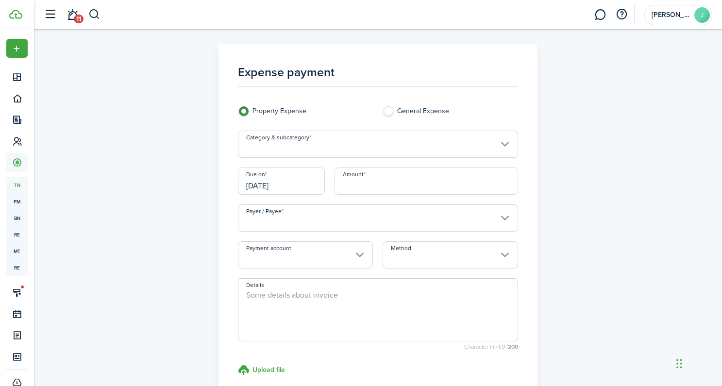
click at [365, 147] on input "Category & subcategory" at bounding box center [378, 144] width 280 height 27
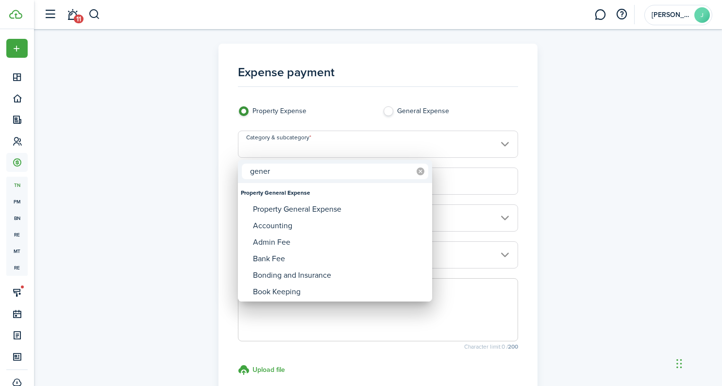
type input "gener"
click at [419, 170] on icon at bounding box center [421, 172] width 8 height 8
click at [378, 173] on input "text" at bounding box center [335, 172] width 186 height 16
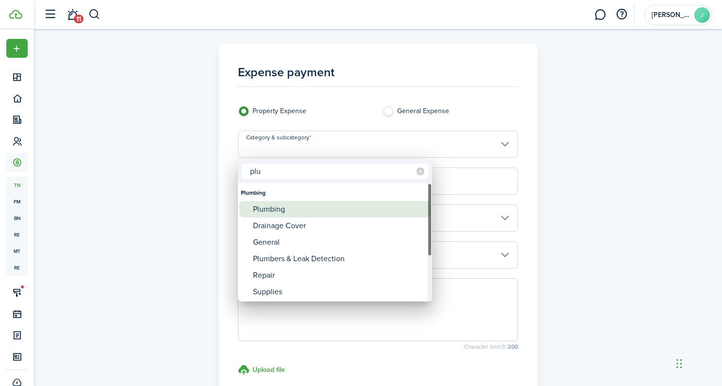
type input "plu"
click at [361, 217] on div "Plumbing" at bounding box center [339, 209] width 172 height 17
type input "Plumbing"
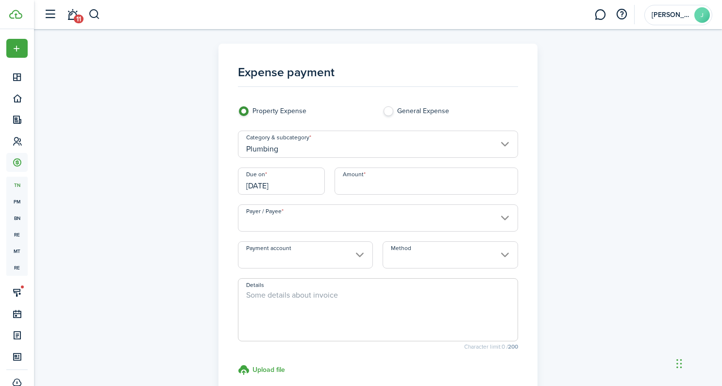
click at [398, 181] on input "Amount" at bounding box center [427, 181] width 184 height 27
click at [425, 219] on input "Payer / Payee" at bounding box center [378, 217] width 280 height 27
type input "$250.00"
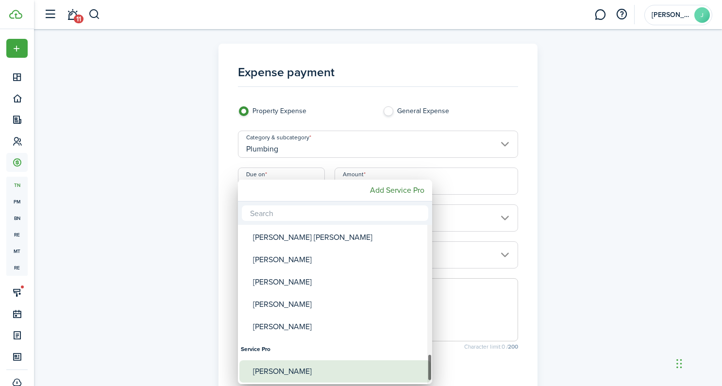
click at [324, 370] on div "[PERSON_NAME]" at bounding box center [339, 371] width 172 height 22
type input "[PERSON_NAME]"
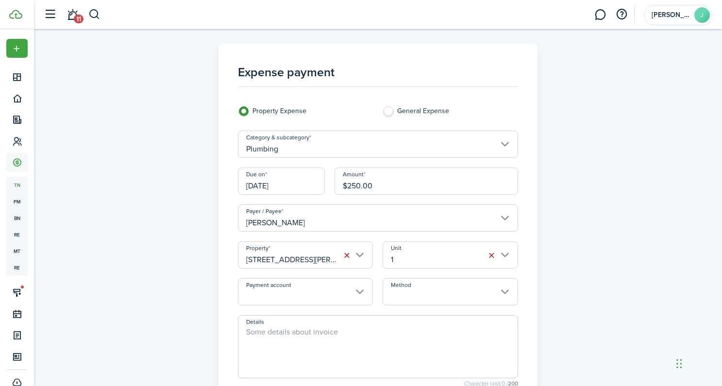
click at [362, 298] on input "Payment account" at bounding box center [305, 291] width 135 height 27
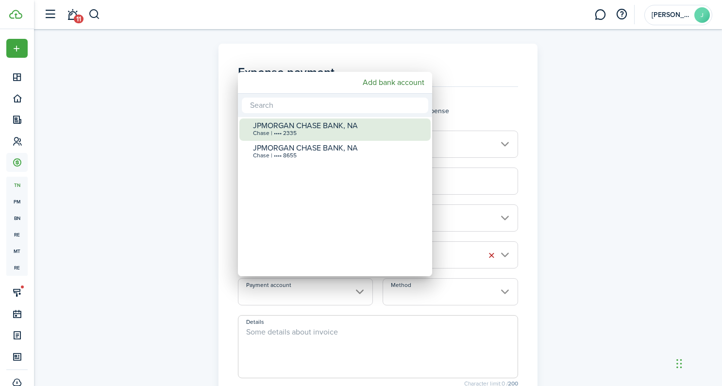
click at [310, 132] on div "Chase | •••• 2335" at bounding box center [339, 133] width 172 height 7
type input "•••• •••• •••• 2335"
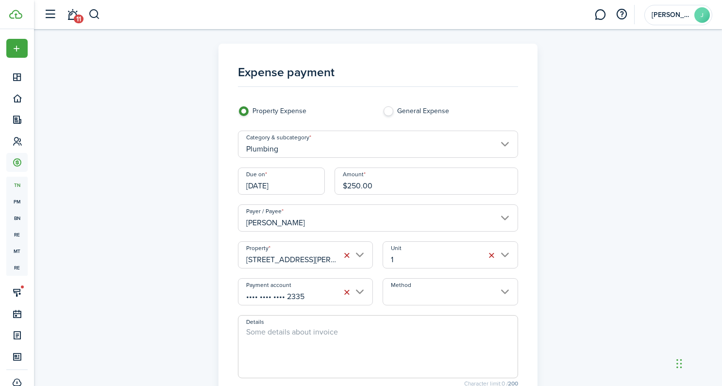
click at [480, 299] on input "Method" at bounding box center [450, 291] width 135 height 27
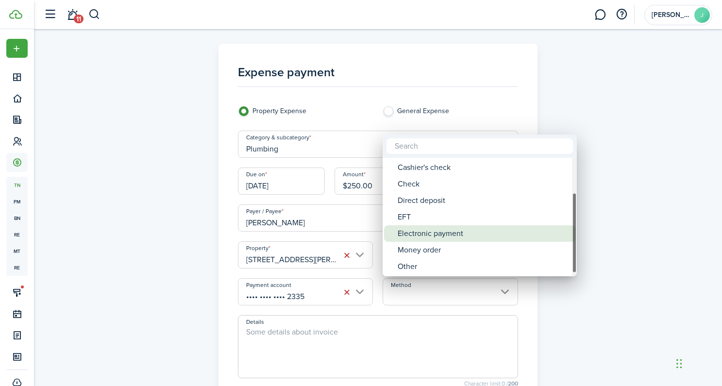
click at [443, 234] on div "Electronic payment" at bounding box center [484, 233] width 172 height 17
type input "Electronic payment"
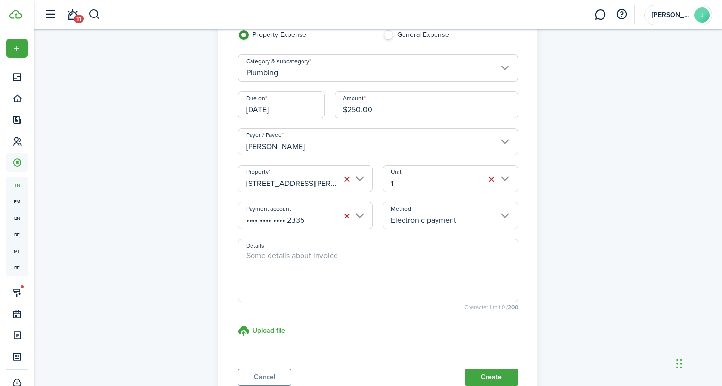
scroll to position [76, 0]
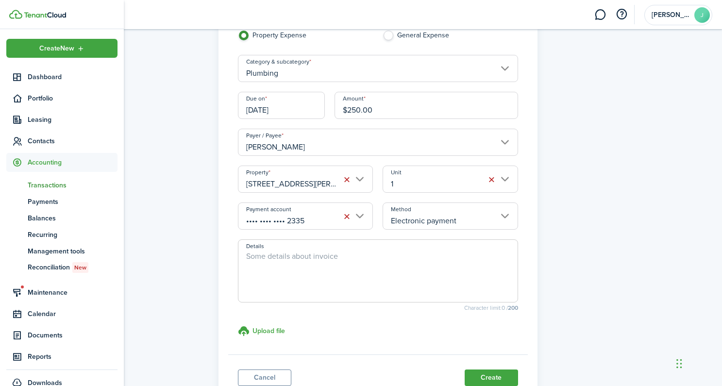
click at [44, 186] on span "Transactions" at bounding box center [73, 185] width 90 height 10
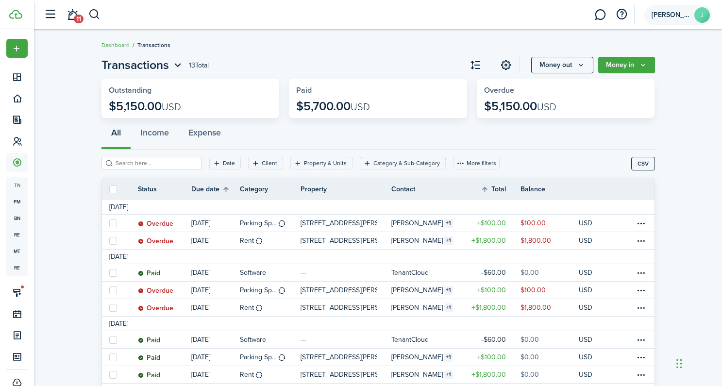
click at [671, 15] on span "[PERSON_NAME]" at bounding box center [671, 15] width 39 height 7
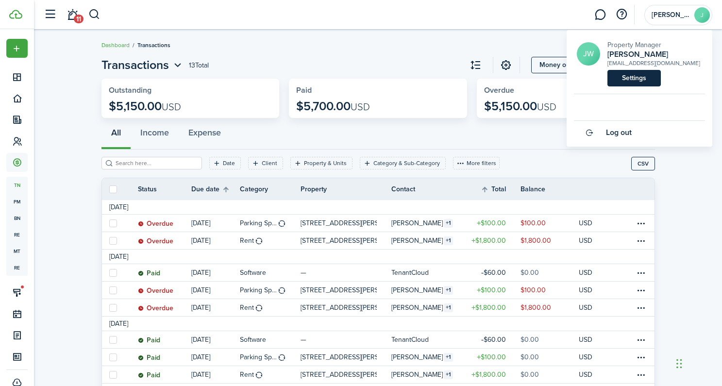
click at [642, 79] on link "Settings" at bounding box center [633, 78] width 53 height 17
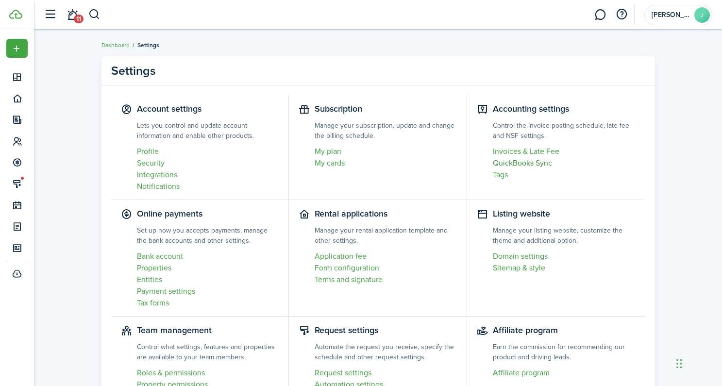
click at [531, 163] on link "QuickBooks Sync" at bounding box center [564, 163] width 143 height 12
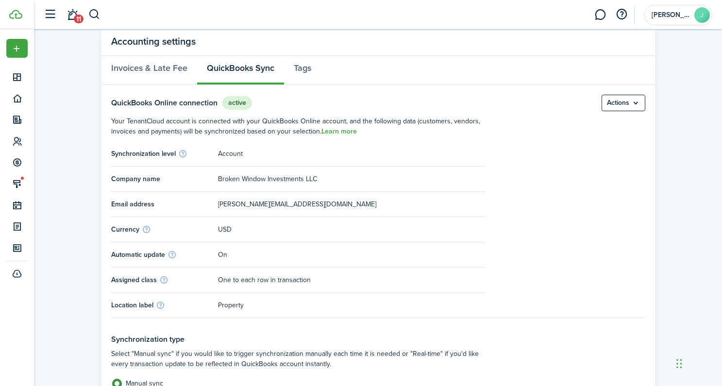
scroll to position [28, 0]
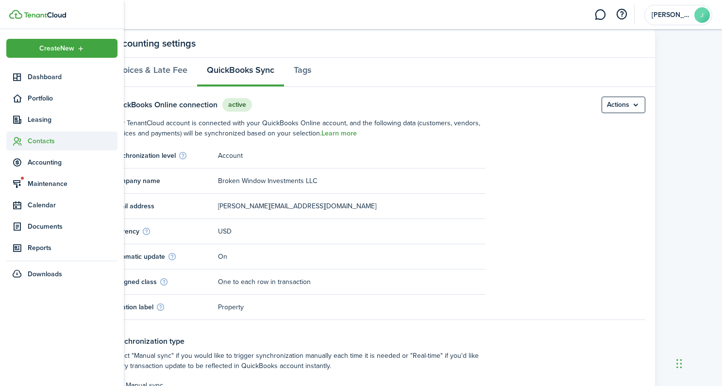
click at [28, 139] on span "Contacts" at bounding box center [73, 141] width 90 height 10
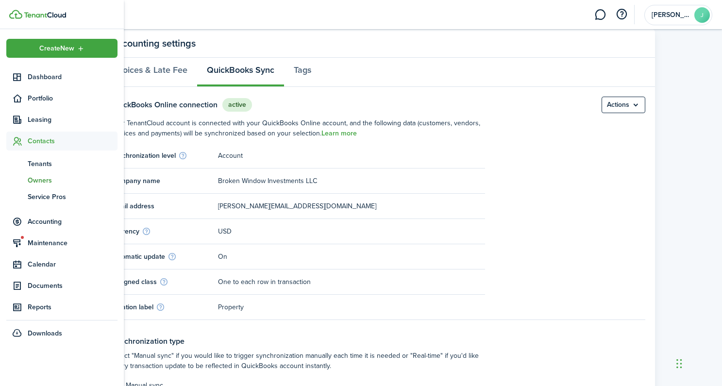
click at [44, 181] on span "Owners" at bounding box center [73, 180] width 90 height 10
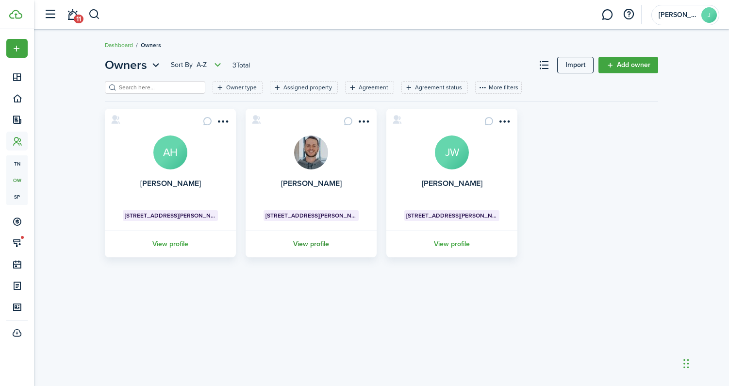
click at [323, 244] on link "View profile" at bounding box center [311, 244] width 134 height 27
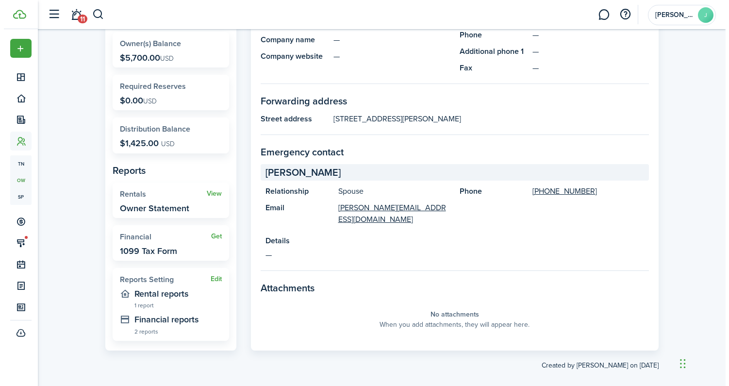
scroll to position [160, 0]
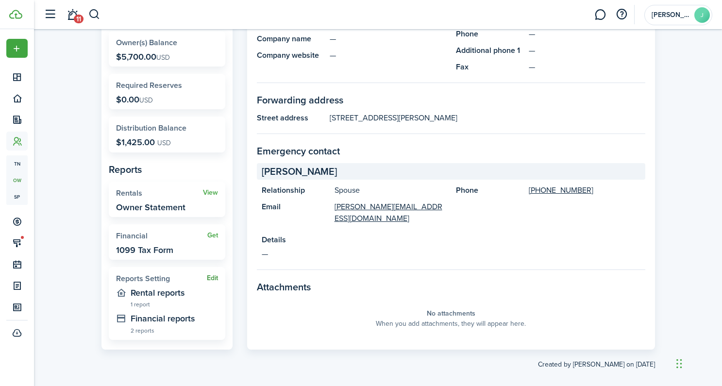
click at [209, 274] on button "Edit" at bounding box center [212, 278] width 11 height 8
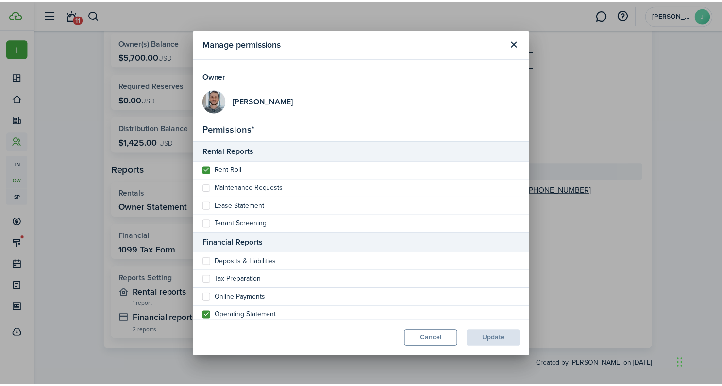
scroll to position [0, 0]
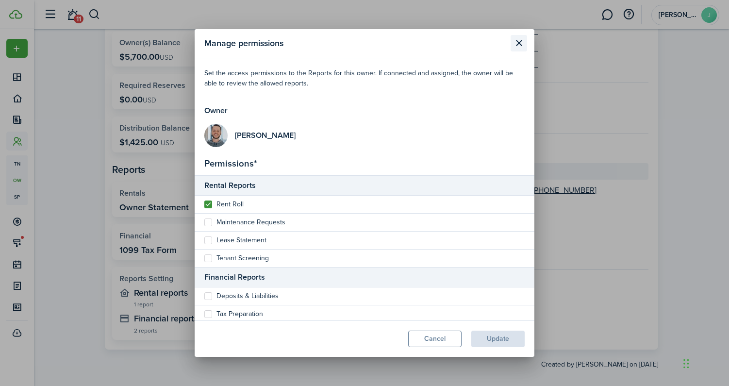
click at [515, 43] on button "Close modal" at bounding box center [519, 43] width 17 height 17
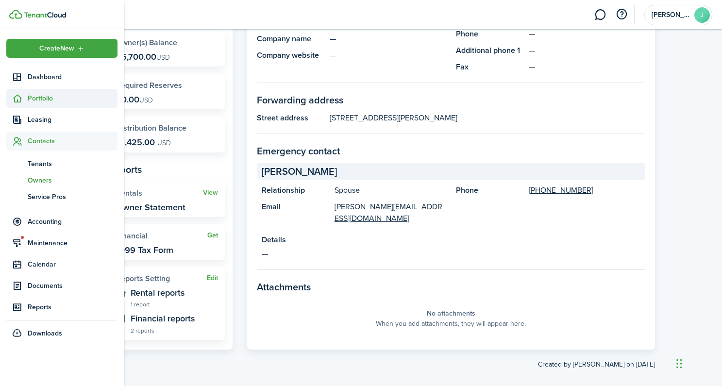
click at [23, 94] on sidebar-link-icon at bounding box center [16, 98] width 21 height 10
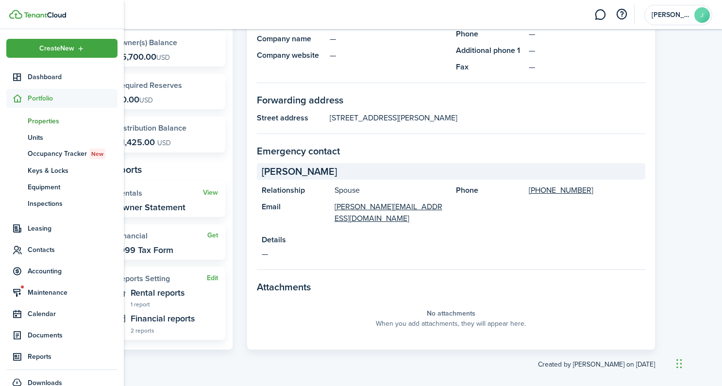
click at [48, 123] on span "Properties" at bounding box center [73, 121] width 90 height 10
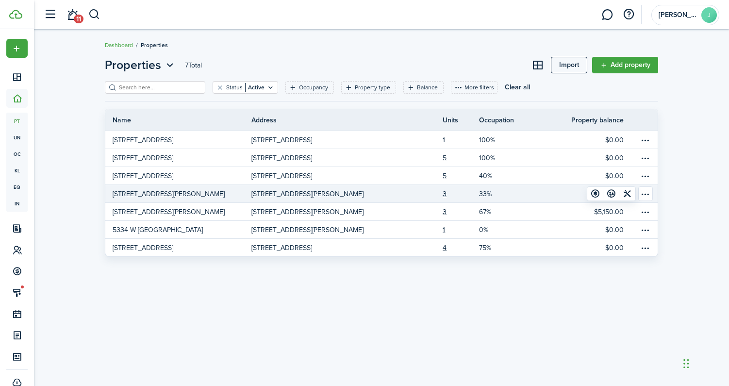
click at [357, 195] on p "[STREET_ADDRESS][PERSON_NAME]" at bounding box center [308, 194] width 112 height 10
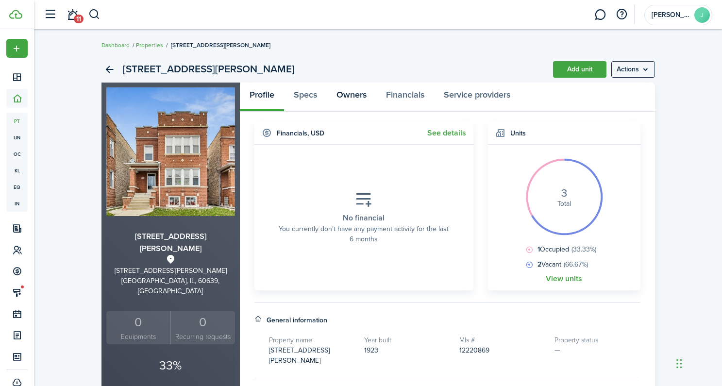
click at [356, 96] on link "Owners" at bounding box center [352, 97] width 50 height 29
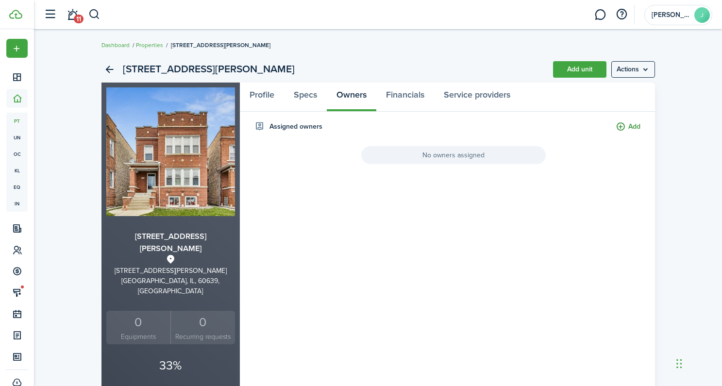
click at [618, 126] on button "Add" at bounding box center [628, 126] width 25 height 11
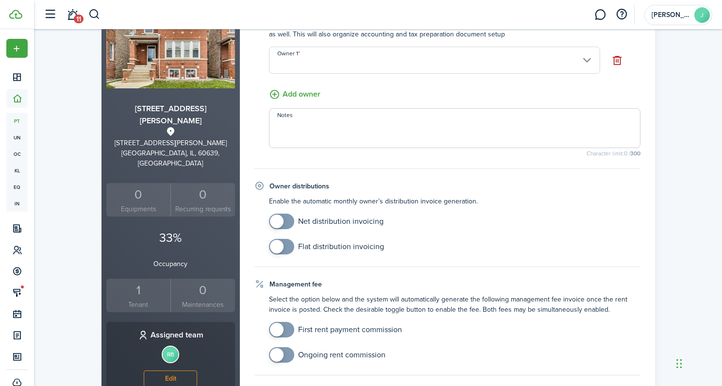
scroll to position [141, 0]
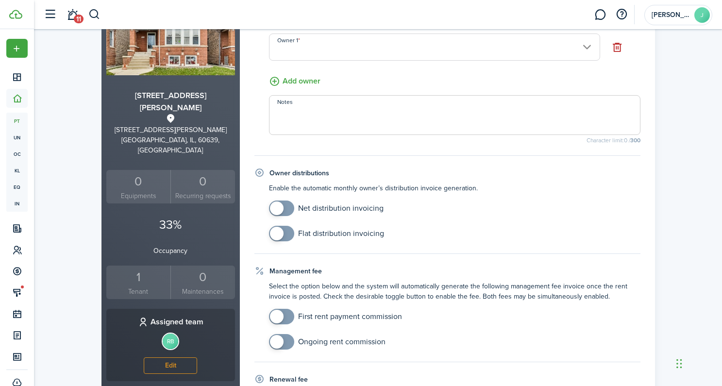
click at [283, 209] on span at bounding box center [277, 208] width 14 height 14
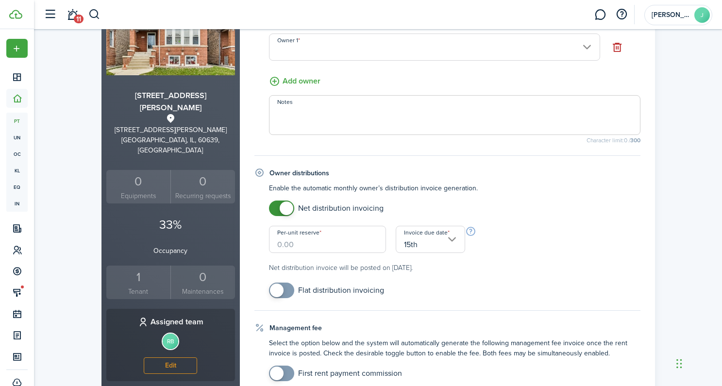
checkbox input "false"
click at [288, 206] on span at bounding box center [287, 208] width 14 height 14
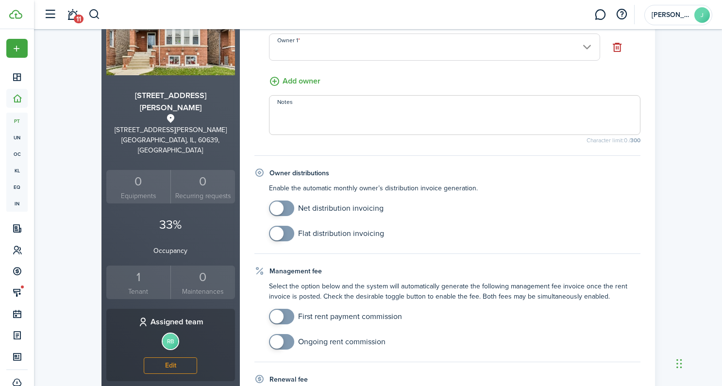
click at [278, 231] on span at bounding box center [277, 234] width 14 height 14
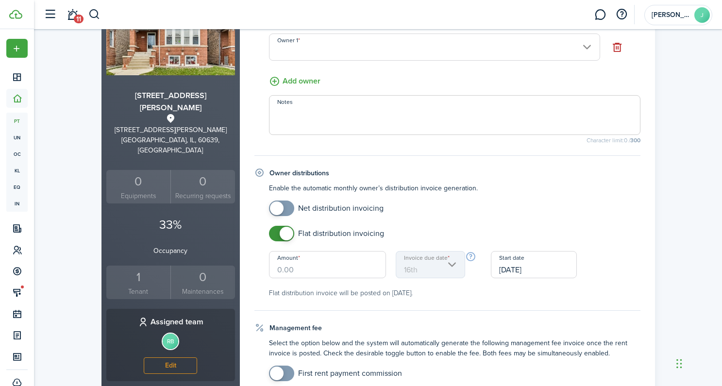
checkbox input "false"
click at [287, 234] on span at bounding box center [287, 234] width 14 height 14
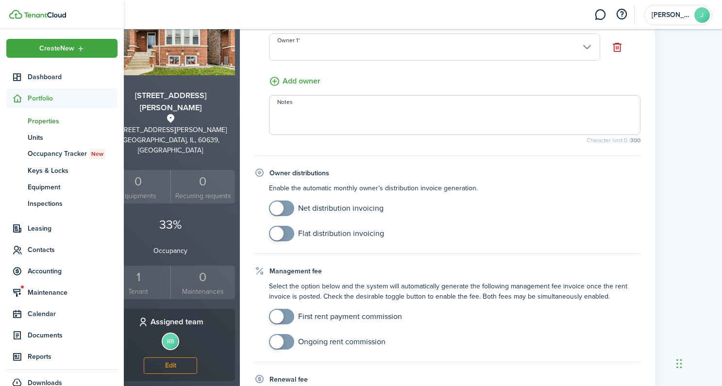
click at [38, 124] on span "Properties" at bounding box center [73, 121] width 90 height 10
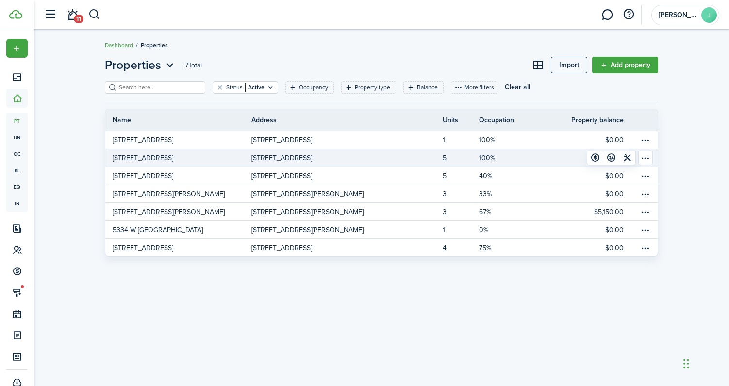
click at [312, 160] on p "[STREET_ADDRESS]" at bounding box center [282, 158] width 61 height 10
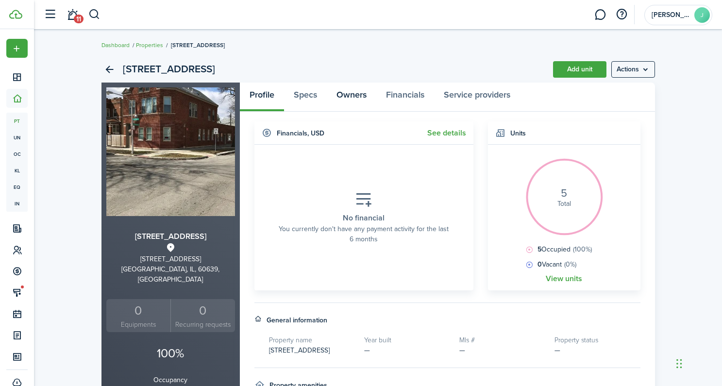
click at [346, 97] on link "Owners" at bounding box center [352, 97] width 50 height 29
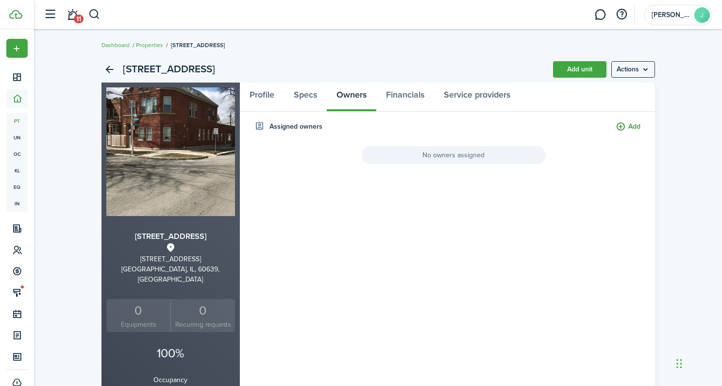
click at [626, 126] on button "Add" at bounding box center [628, 126] width 25 height 11
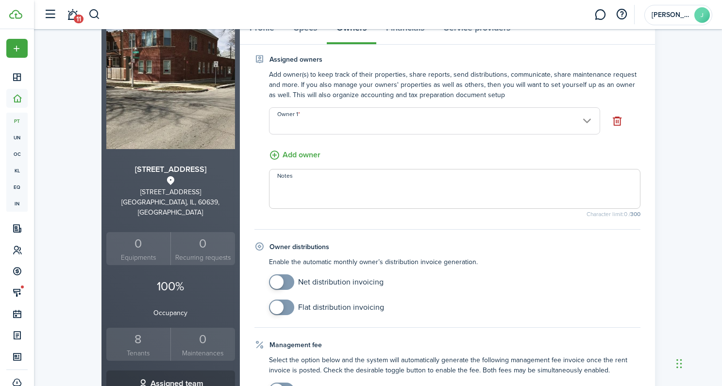
scroll to position [200, 0]
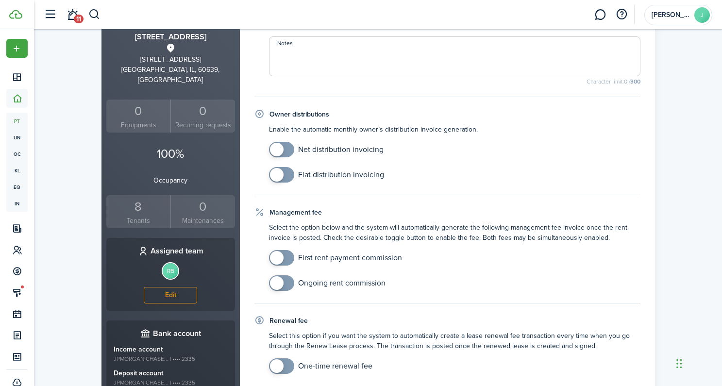
checkbox input "true"
click at [280, 152] on span at bounding box center [277, 150] width 14 height 14
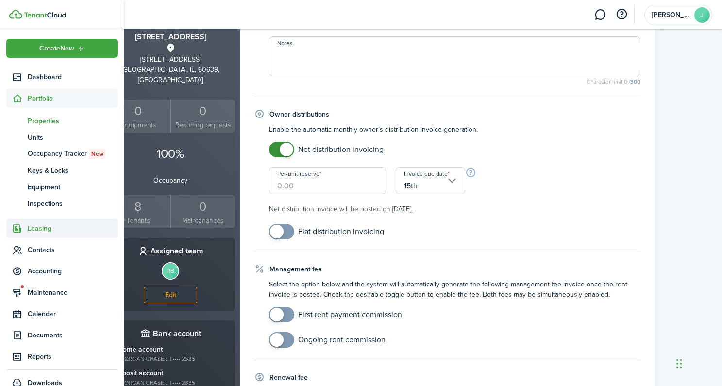
click at [37, 224] on span "Leasing" at bounding box center [73, 228] width 90 height 10
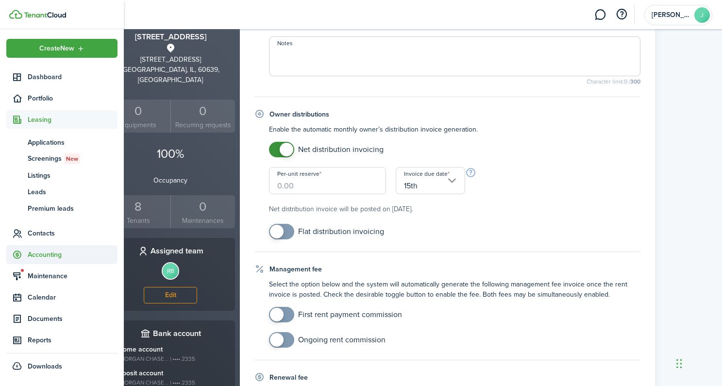
click at [43, 256] on span "Accounting" at bounding box center [73, 255] width 90 height 10
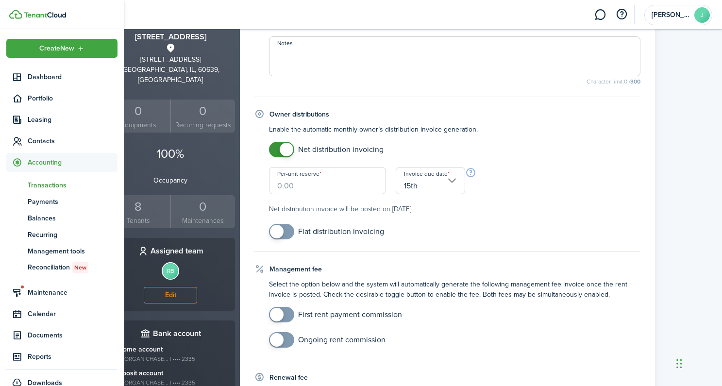
click at [46, 188] on span "Transactions" at bounding box center [73, 185] width 90 height 10
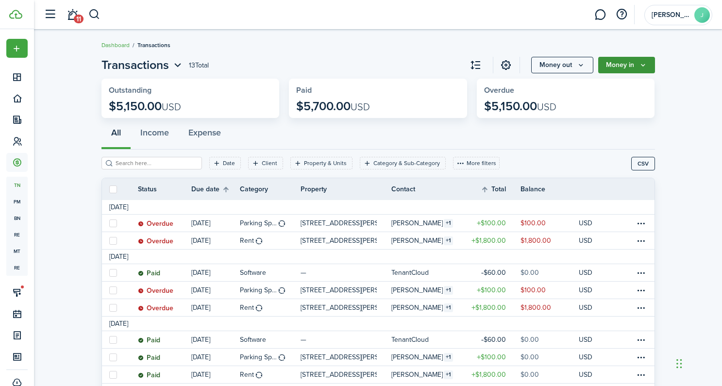
click at [638, 68] on button "Money in" at bounding box center [626, 65] width 57 height 17
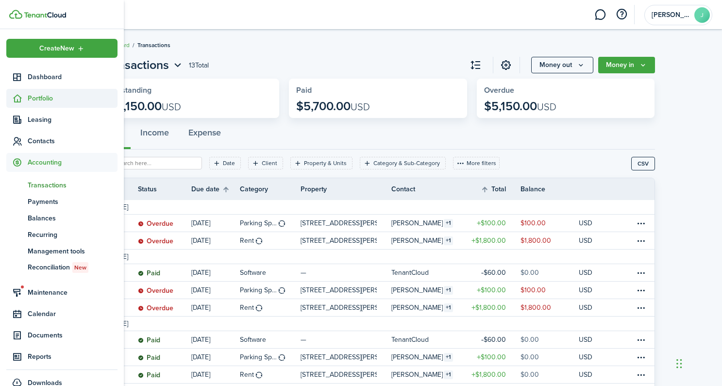
click at [33, 100] on span "Portfolio" at bounding box center [73, 98] width 90 height 10
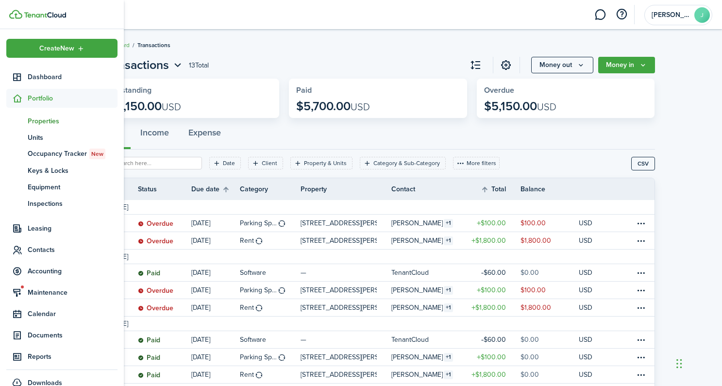
click at [39, 122] on span "Properties" at bounding box center [73, 121] width 90 height 10
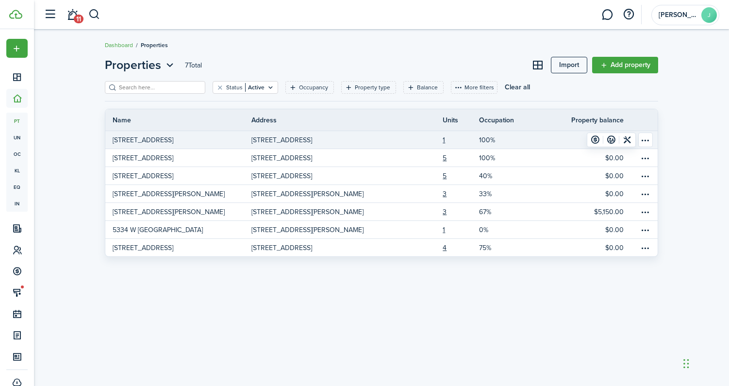
click at [312, 137] on p "[STREET_ADDRESS]" at bounding box center [282, 140] width 61 height 10
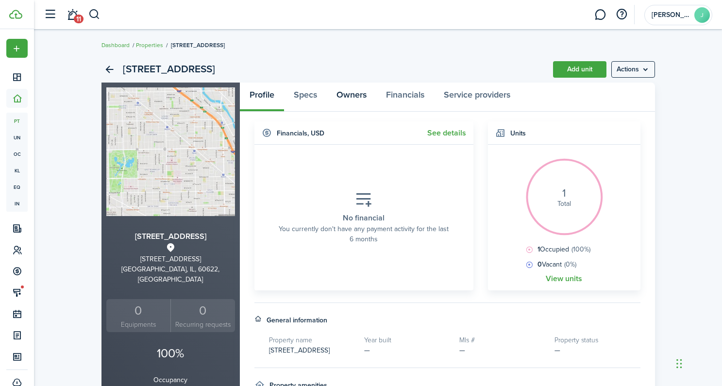
click at [351, 96] on link "Owners" at bounding box center [352, 97] width 50 height 29
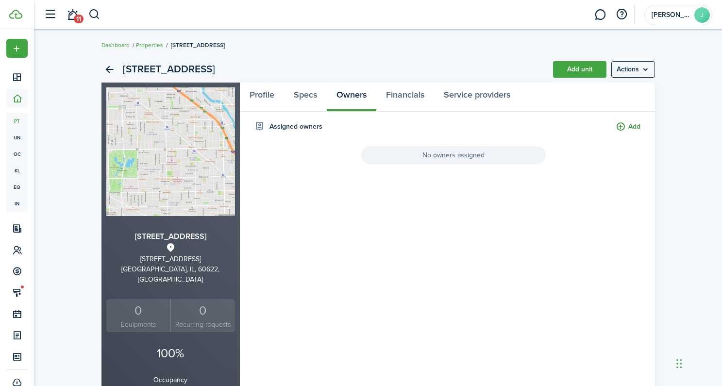
click at [621, 127] on button "Add" at bounding box center [628, 126] width 25 height 11
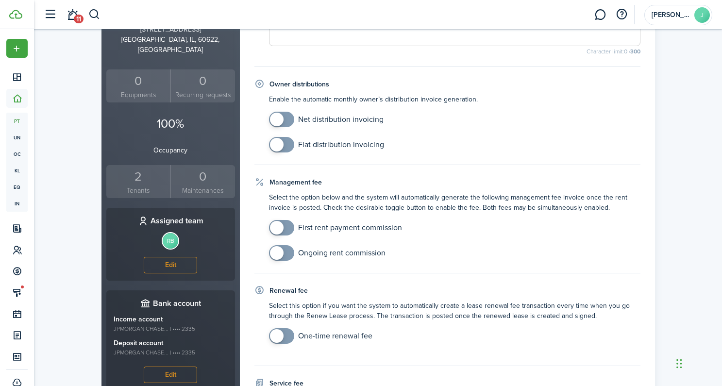
scroll to position [279, 0]
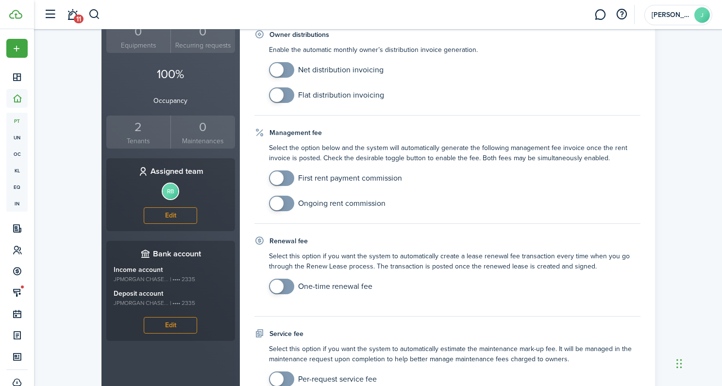
checkbox input "true"
click at [275, 67] on span at bounding box center [277, 70] width 14 height 14
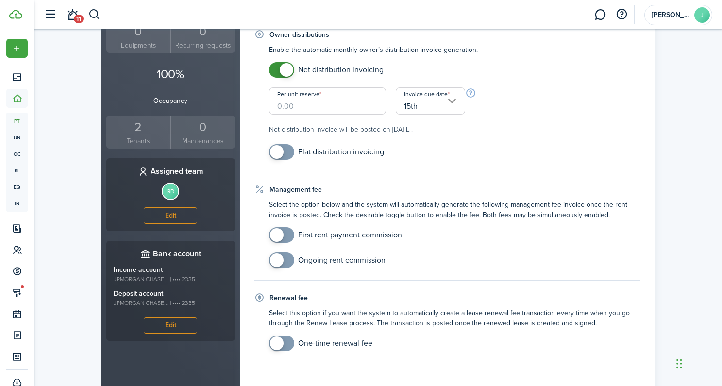
click at [308, 109] on input "Per-unit reserve" at bounding box center [327, 100] width 117 height 27
type input "$0.00"
drag, startPoint x: 274, startPoint y: 148, endPoint x: 314, endPoint y: 147, distance: 39.8
checkbox input "true"
click at [275, 148] on span at bounding box center [277, 152] width 14 height 14
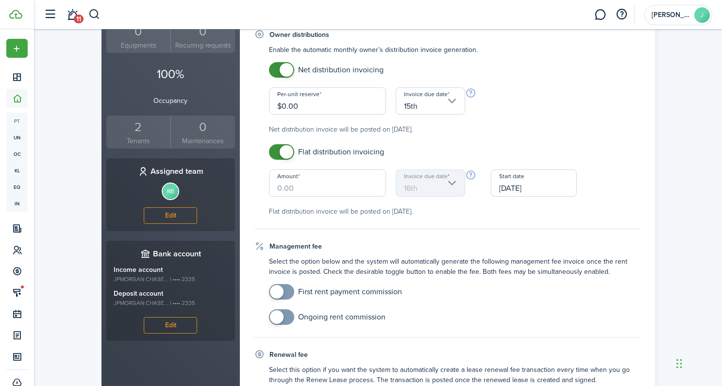
checkbox input "false"
click at [286, 63] on span at bounding box center [287, 70] width 14 height 14
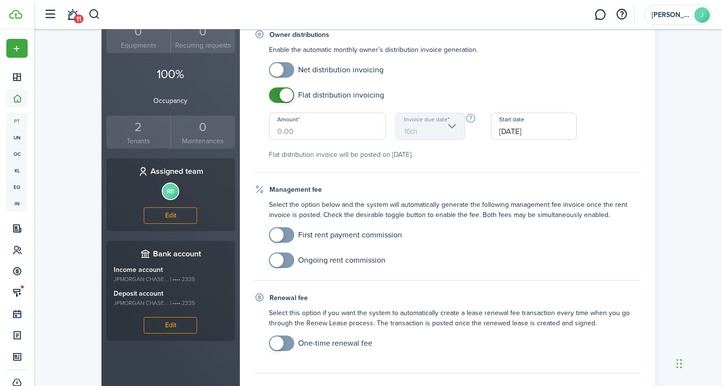
drag, startPoint x: 284, startPoint y: 91, endPoint x: 278, endPoint y: 83, distance: 10.1
checkbox input "false"
click at [284, 91] on span at bounding box center [287, 95] width 14 height 14
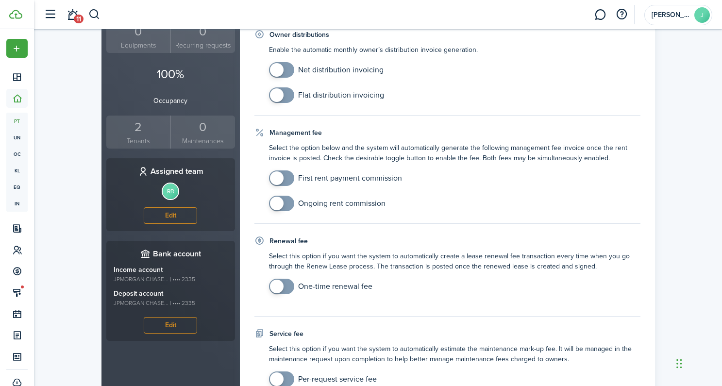
checkbox input "true"
click at [280, 71] on span at bounding box center [277, 70] width 14 height 14
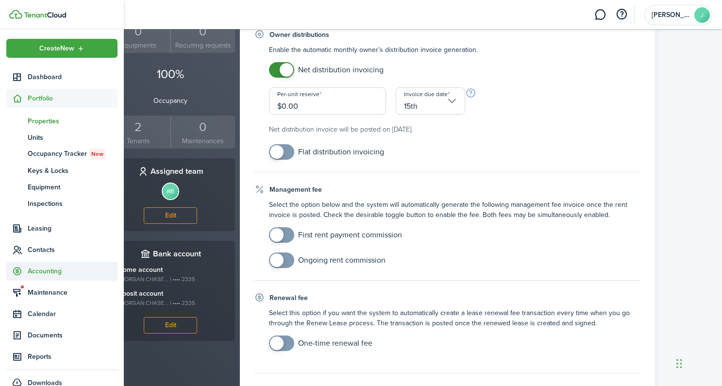
click at [43, 269] on span "Accounting" at bounding box center [73, 271] width 90 height 10
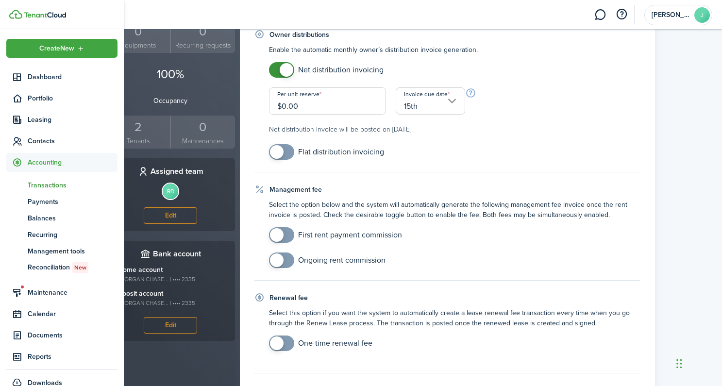
click at [43, 185] on span "Transactions" at bounding box center [73, 185] width 90 height 10
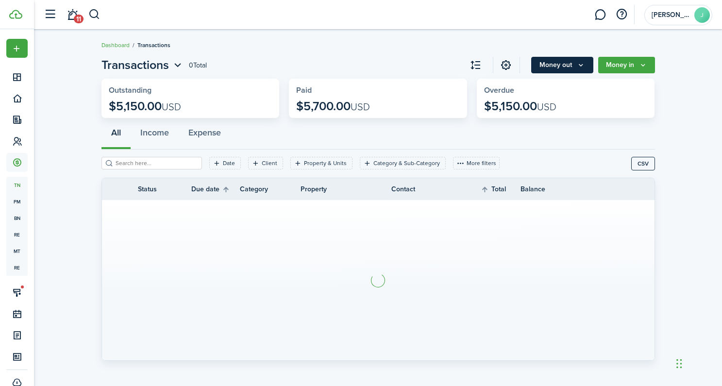
click at [554, 66] on button "Money out" at bounding box center [562, 65] width 62 height 17
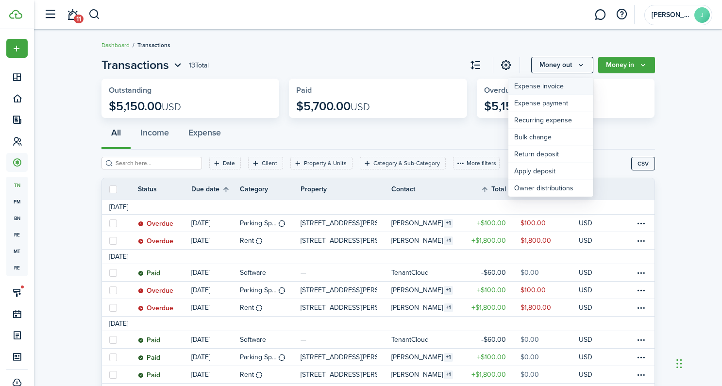
click at [558, 86] on link "Expense invoice" at bounding box center [550, 86] width 85 height 17
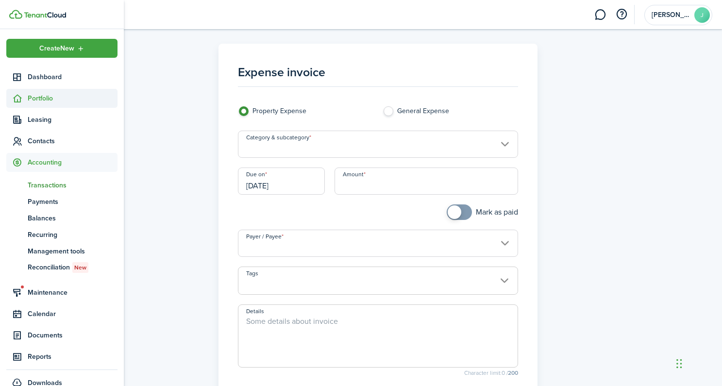
click at [51, 104] on span "Portfolio" at bounding box center [61, 98] width 111 height 19
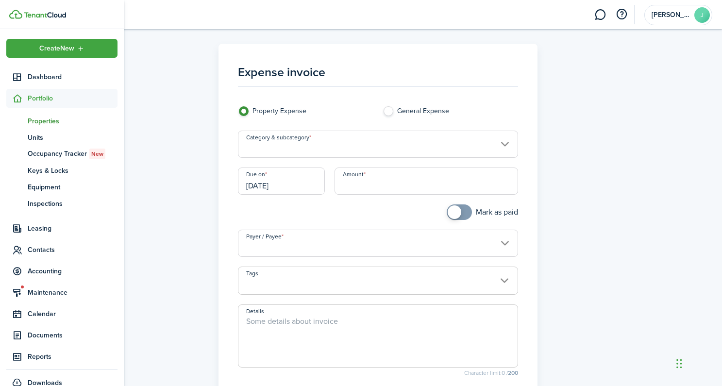
click at [43, 120] on span "Properties" at bounding box center [73, 121] width 90 height 10
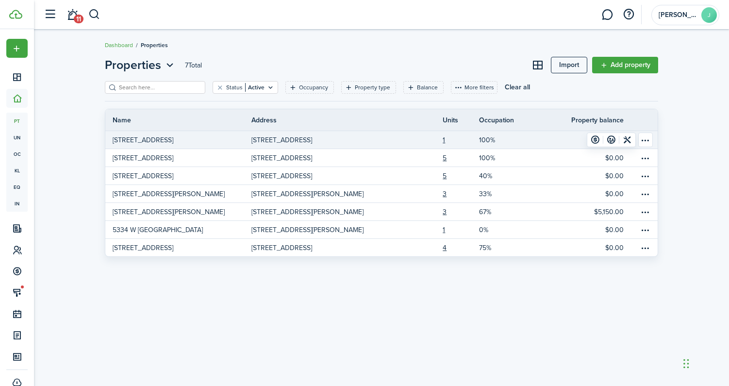
click at [312, 139] on p "[STREET_ADDRESS]" at bounding box center [282, 140] width 61 height 10
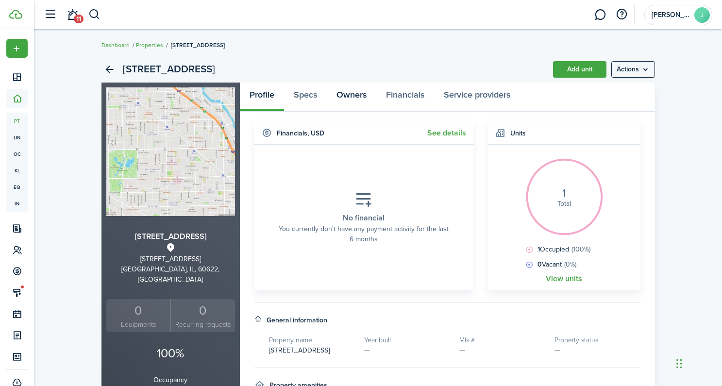
click at [353, 96] on link "Owners" at bounding box center [352, 97] width 50 height 29
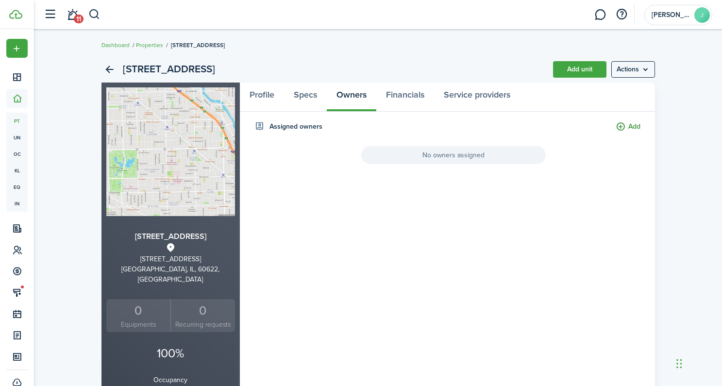
click at [623, 124] on button "Add" at bounding box center [628, 126] width 25 height 11
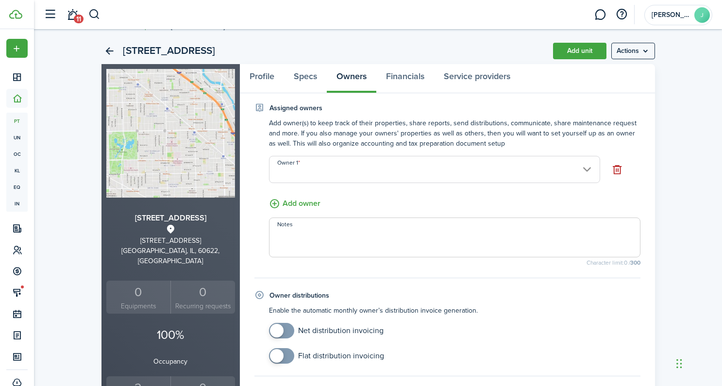
scroll to position [80, 0]
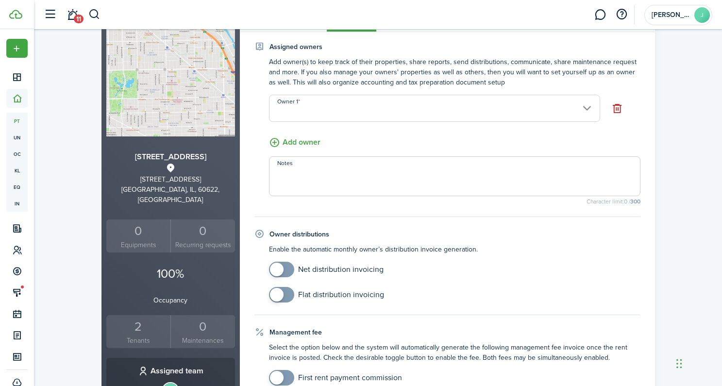
click at [275, 297] on span at bounding box center [277, 295] width 14 height 14
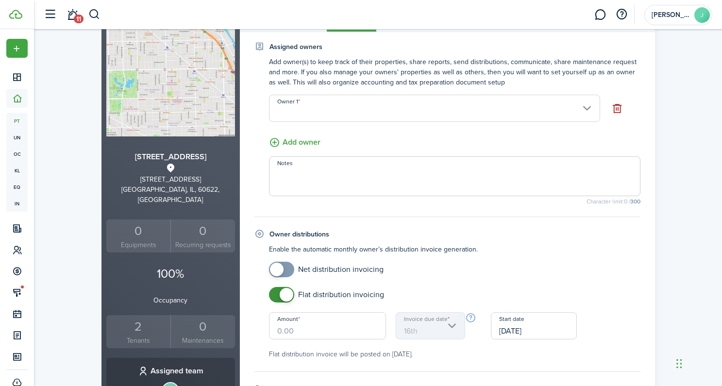
checkbox input "false"
click at [290, 297] on span at bounding box center [287, 295] width 14 height 14
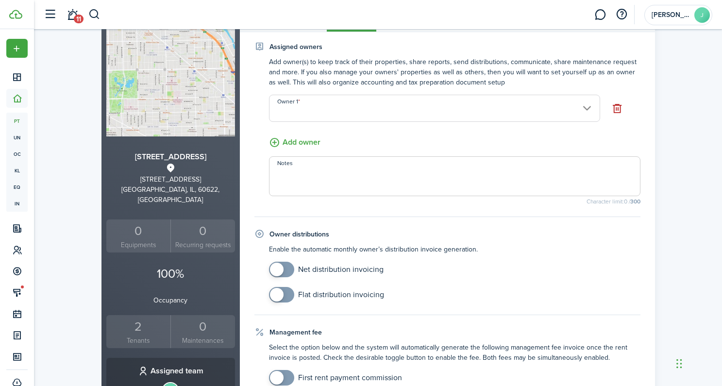
checkbox input "true"
click at [274, 265] on span at bounding box center [277, 270] width 14 height 14
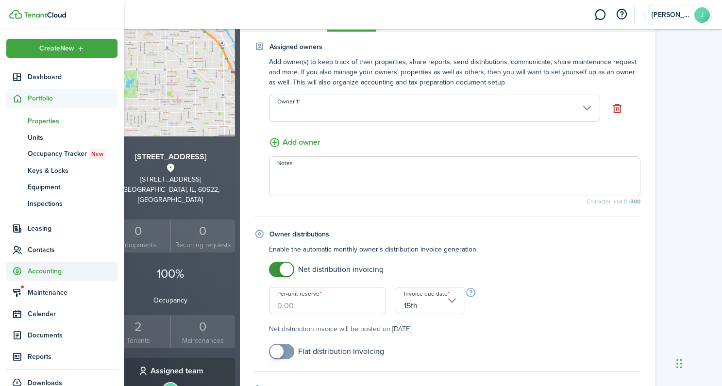
click at [54, 272] on span "Accounting" at bounding box center [73, 271] width 90 height 10
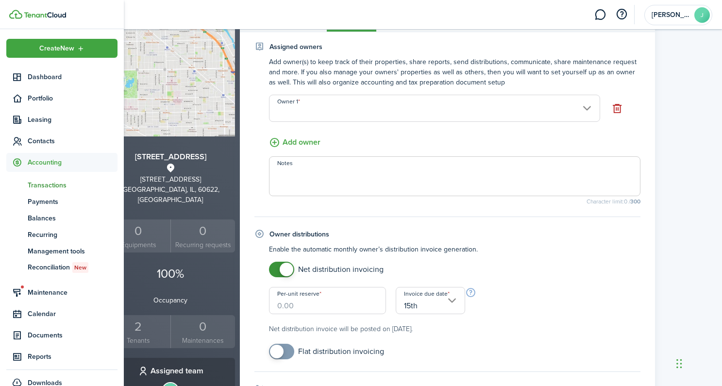
click at [51, 186] on span "Transactions" at bounding box center [73, 185] width 90 height 10
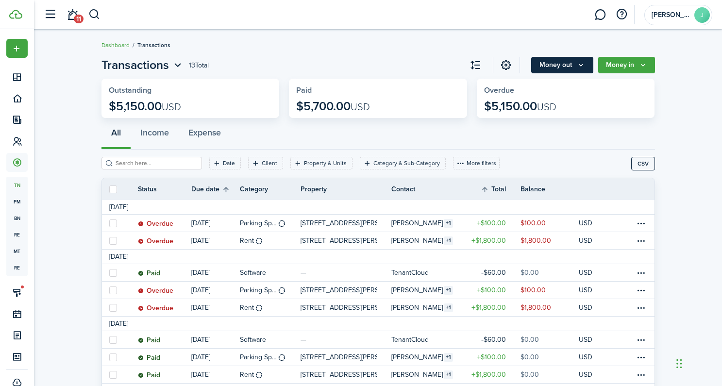
click at [566, 71] on button "Money out" at bounding box center [562, 65] width 62 height 17
click at [635, 65] on button "Money in" at bounding box center [626, 65] width 57 height 17
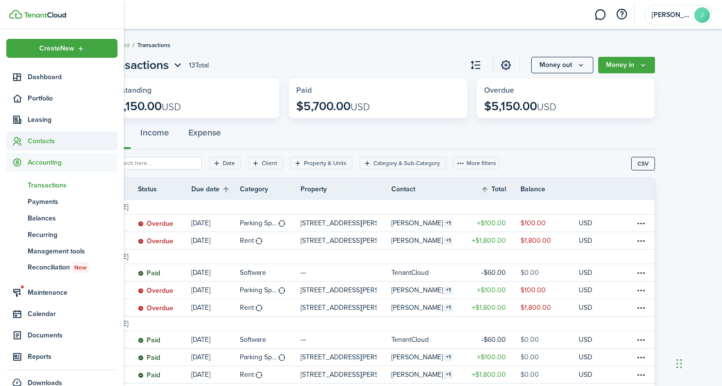
click at [43, 143] on span "Contacts" at bounding box center [73, 141] width 90 height 10
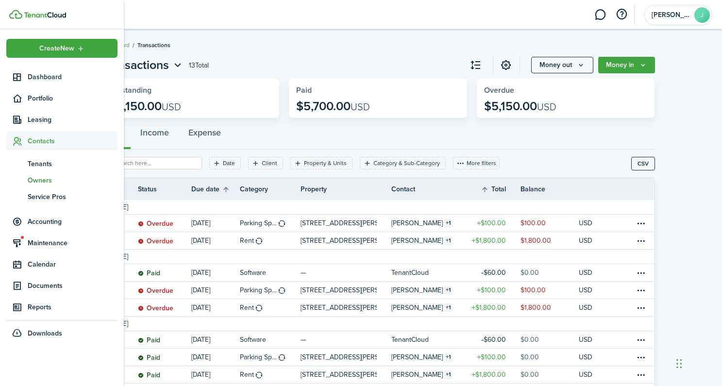
click at [40, 179] on span "Owners" at bounding box center [73, 180] width 90 height 10
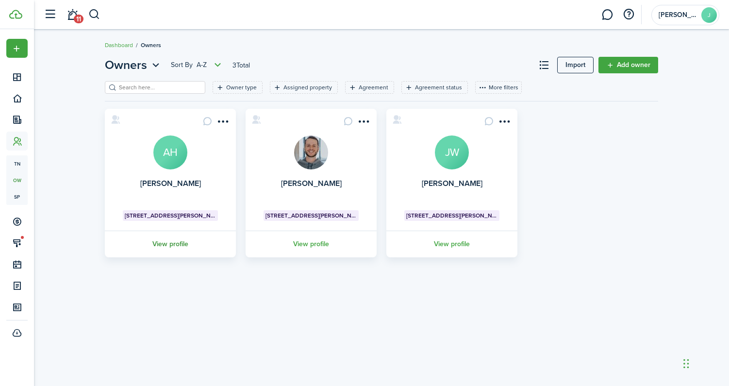
click at [166, 246] on link "View profile" at bounding box center [170, 244] width 134 height 27
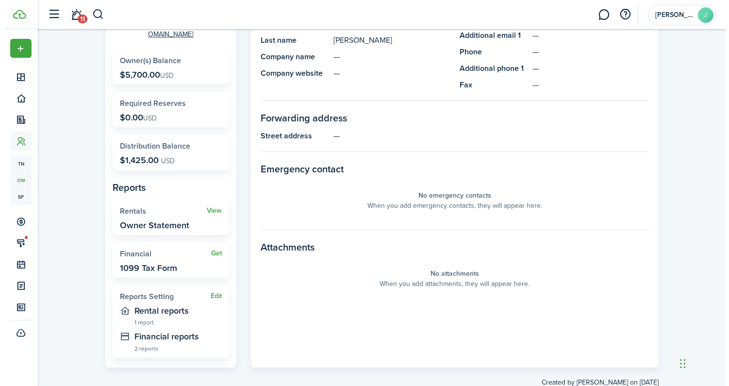
scroll to position [160, 0]
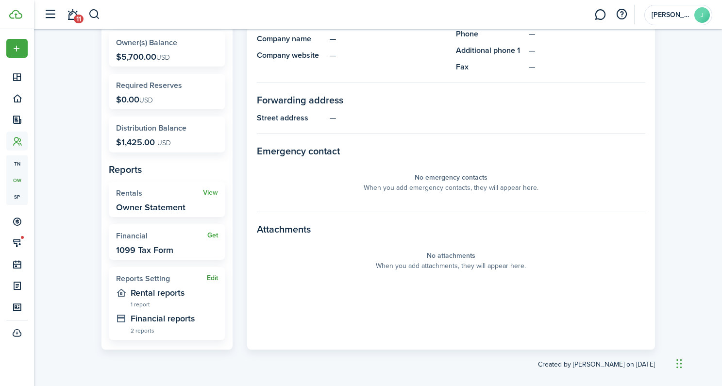
click at [211, 274] on button "Edit" at bounding box center [212, 278] width 11 height 8
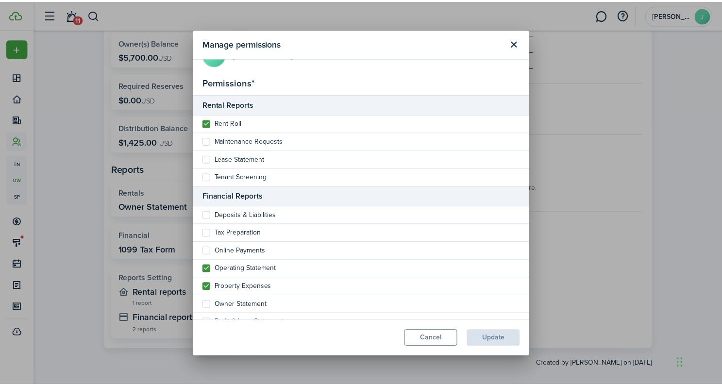
scroll to position [92, 0]
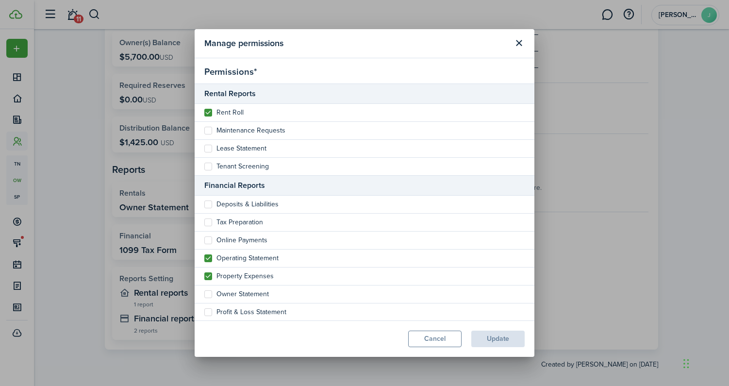
click at [516, 48] on button "Close modal" at bounding box center [519, 43] width 17 height 17
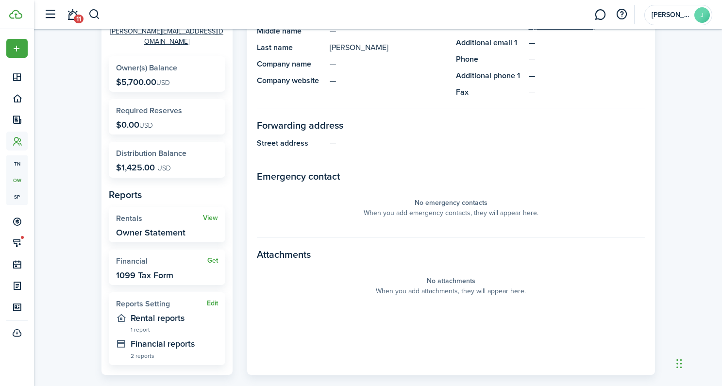
scroll to position [150, 0]
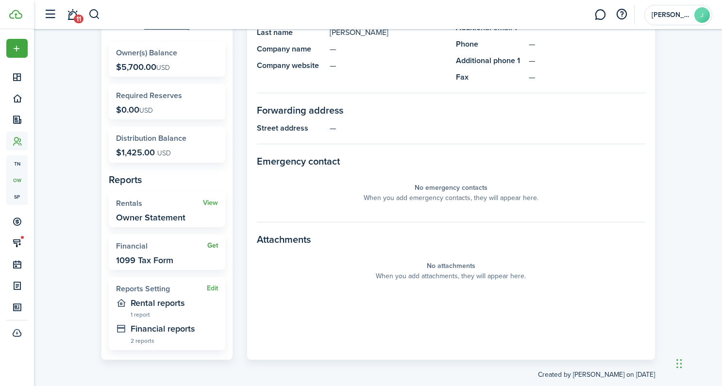
click at [209, 242] on link "Get" at bounding box center [212, 246] width 11 height 8
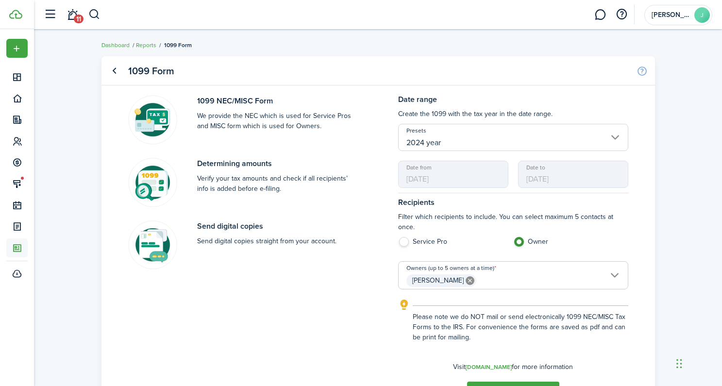
drag, startPoint x: 403, startPoint y: 243, endPoint x: 407, endPoint y: 241, distance: 5.2
click at [404, 242] on label "Service Pro" at bounding box center [455, 244] width 115 height 15
radio input "true"
click at [675, 18] on account-user-avatar "[PERSON_NAME]" at bounding box center [678, 15] width 68 height 20
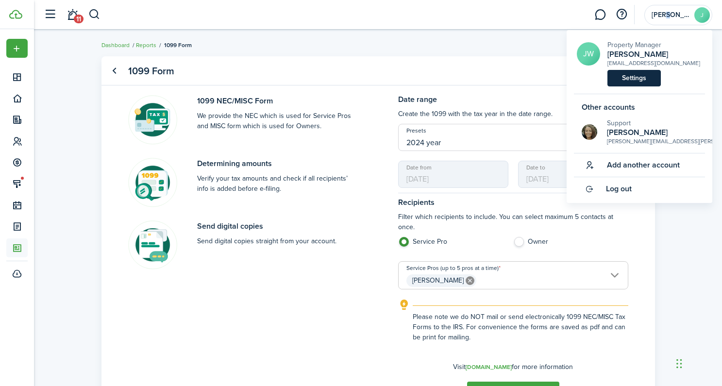
click at [652, 81] on link "Settings" at bounding box center [633, 78] width 53 height 17
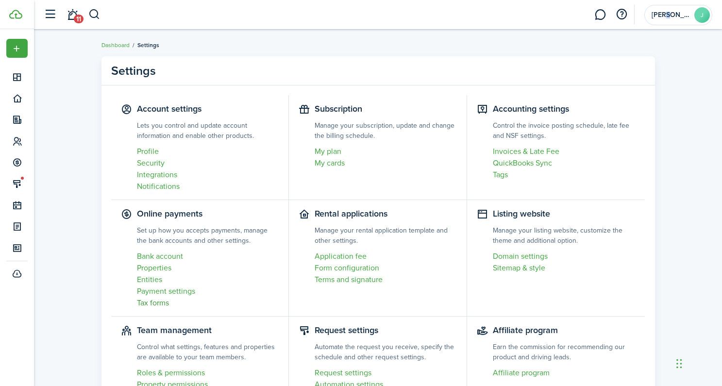
click at [149, 304] on link "Tax forms" at bounding box center [208, 303] width 142 height 12
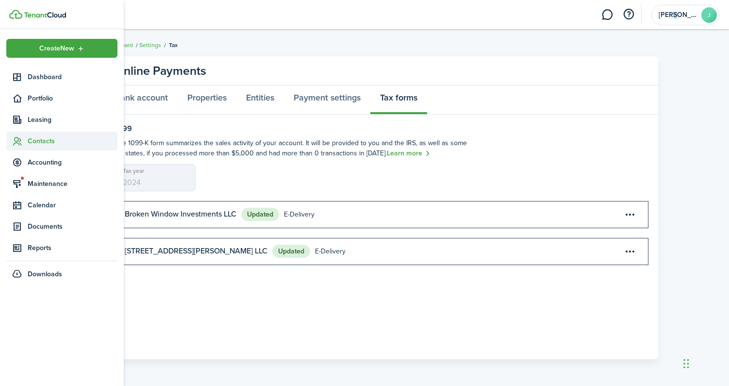
click at [20, 137] on icon at bounding box center [17, 141] width 10 height 10
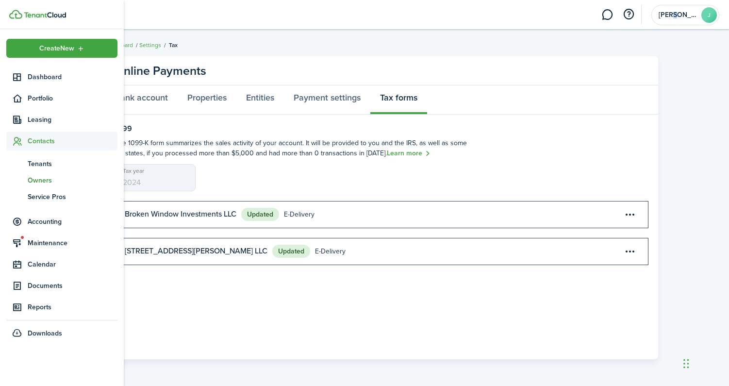
click at [40, 181] on span "Owners" at bounding box center [73, 180] width 90 height 10
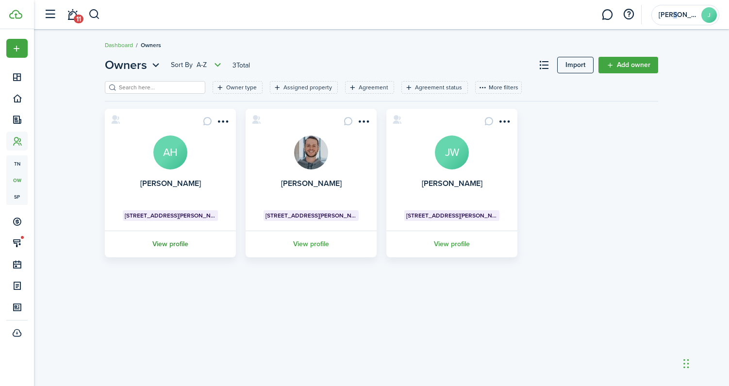
click at [178, 251] on link "View profile" at bounding box center [170, 244] width 134 height 27
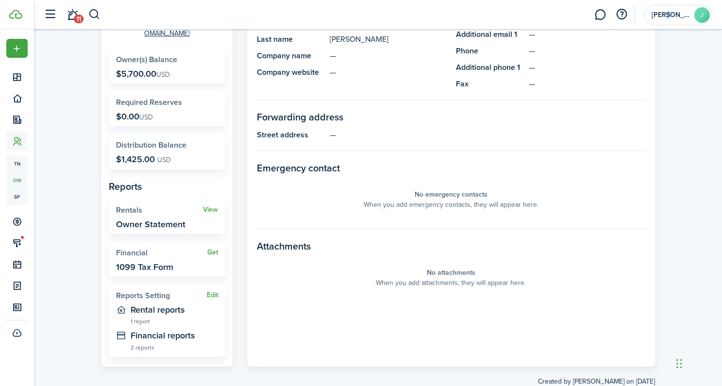
scroll to position [160, 0]
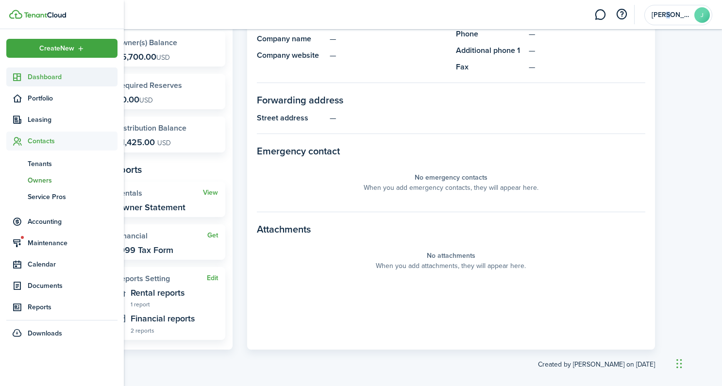
click at [51, 79] on span "Dashboard" at bounding box center [73, 77] width 90 height 10
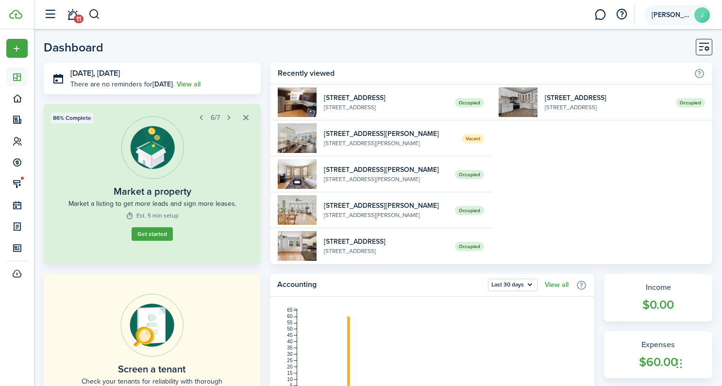
click at [673, 16] on span "[PERSON_NAME]" at bounding box center [671, 15] width 39 height 7
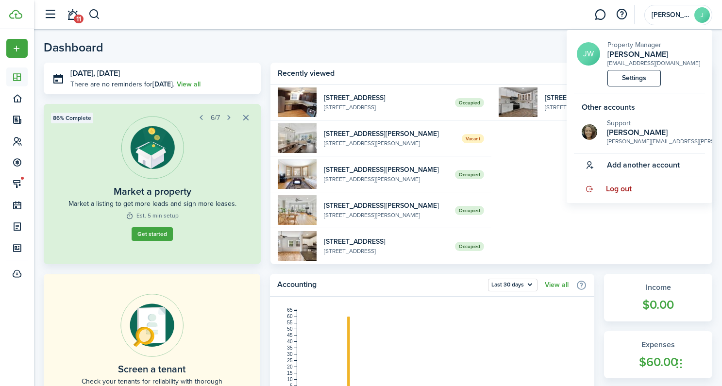
click at [625, 186] on span "Log out" at bounding box center [619, 189] width 26 height 9
